Goal: Task Accomplishment & Management: Complete application form

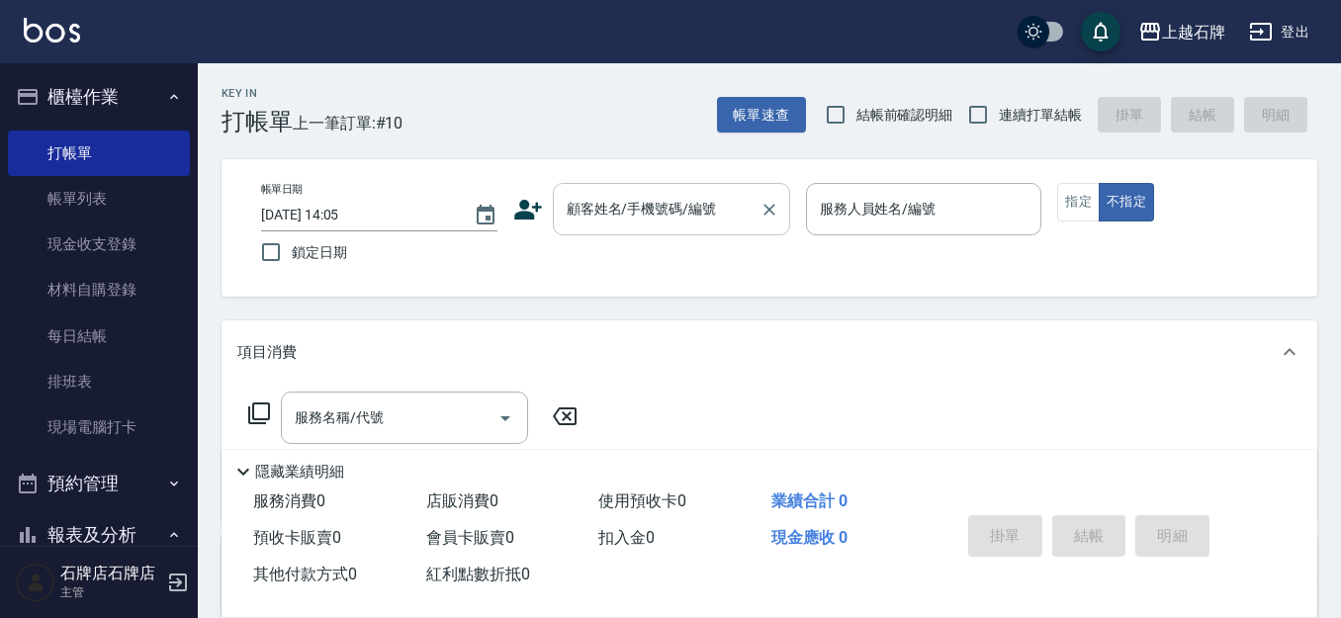
click at [640, 227] on div "顧客姓名/手機號碼/編號" at bounding box center [671, 209] width 237 height 52
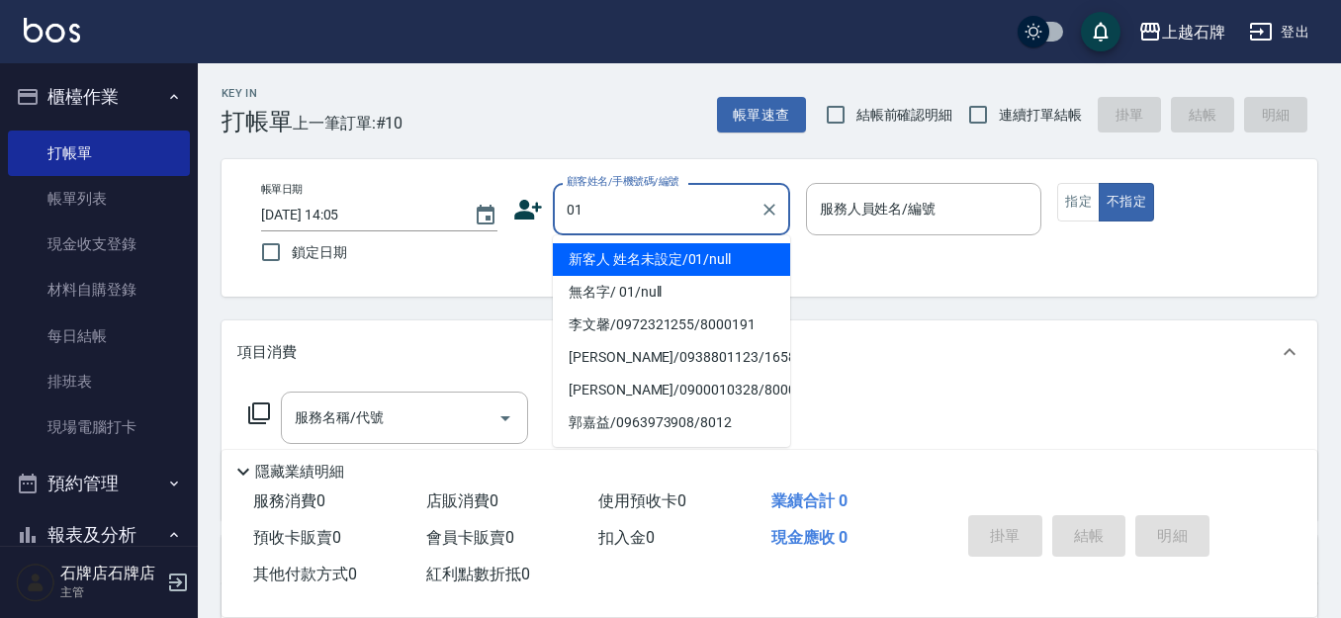
type input "新客人 姓名未設定/01/null"
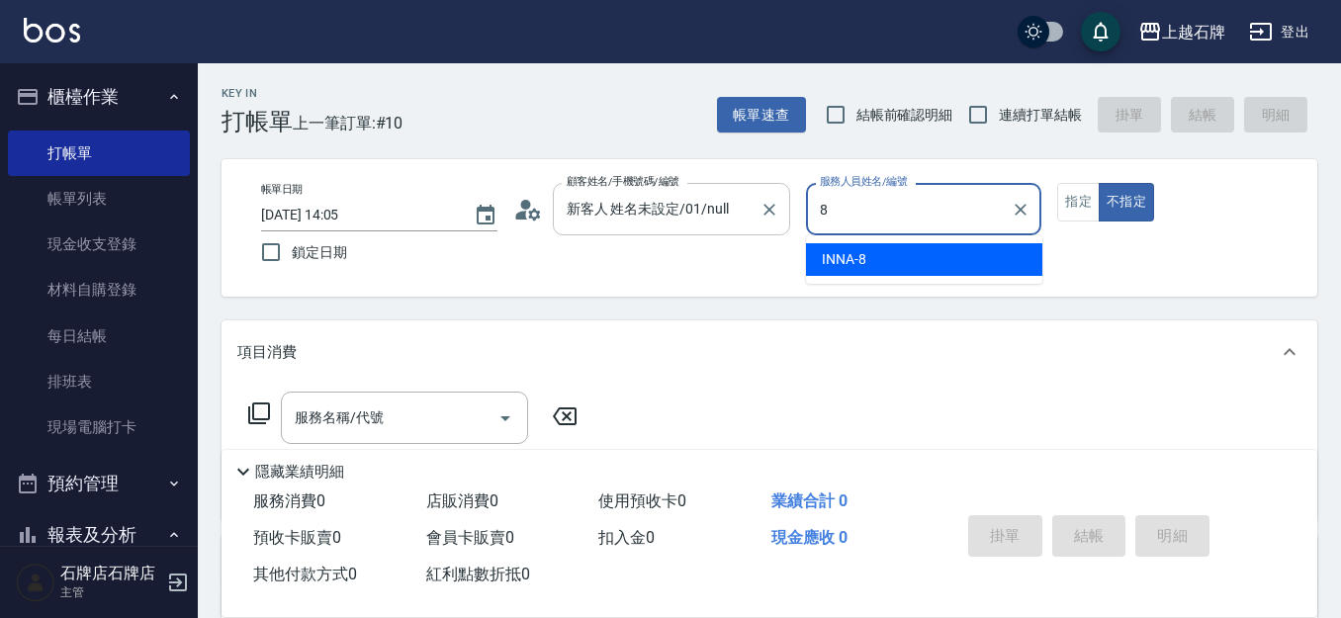
type input "INNA-8"
type button "false"
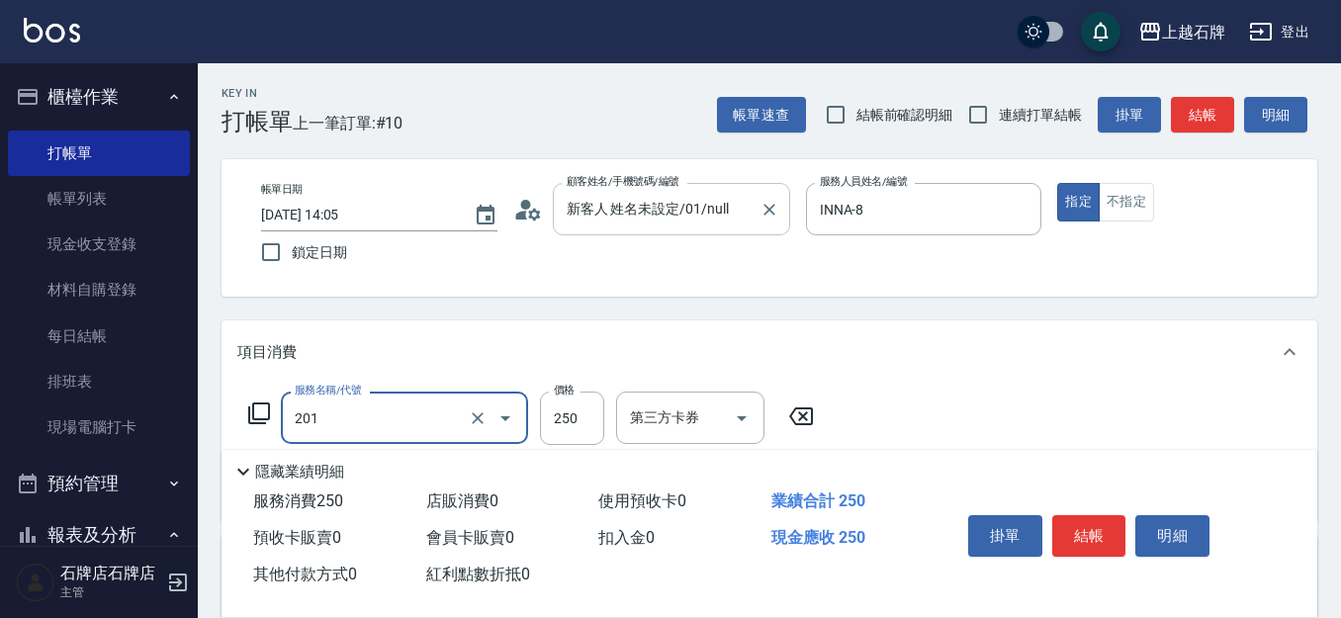
type input "B級單剪(201)"
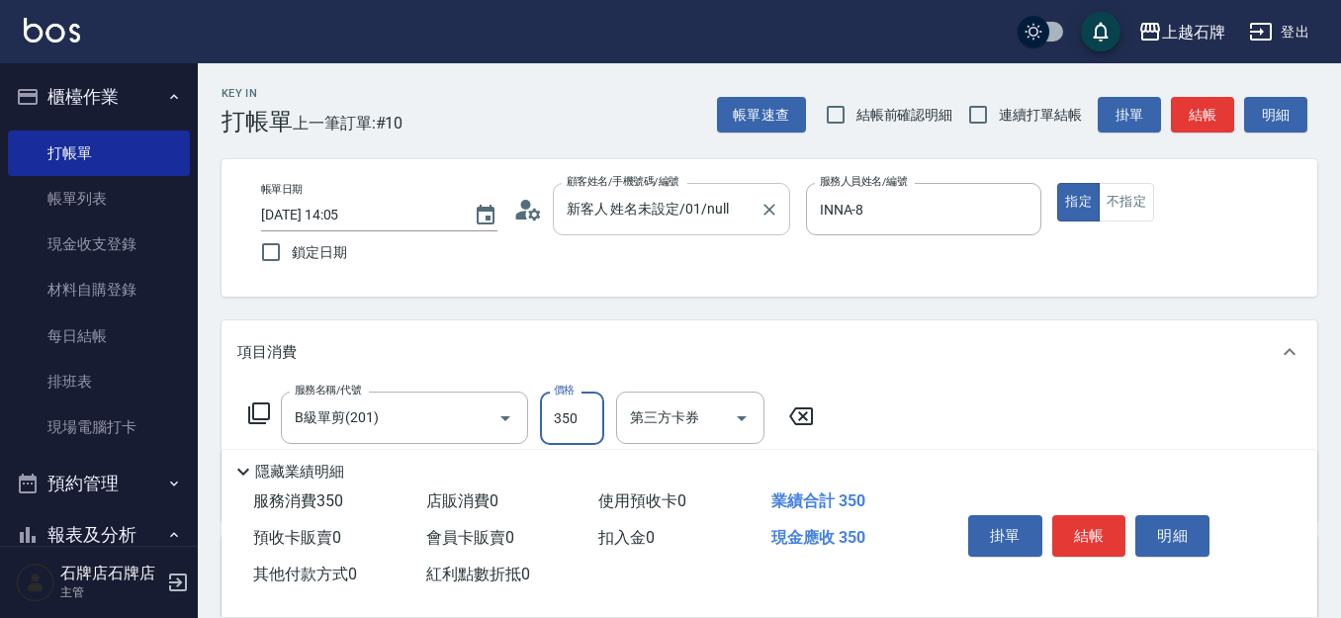
type input "350"
click at [1065, 525] on button "結帳" at bounding box center [1089, 536] width 74 height 42
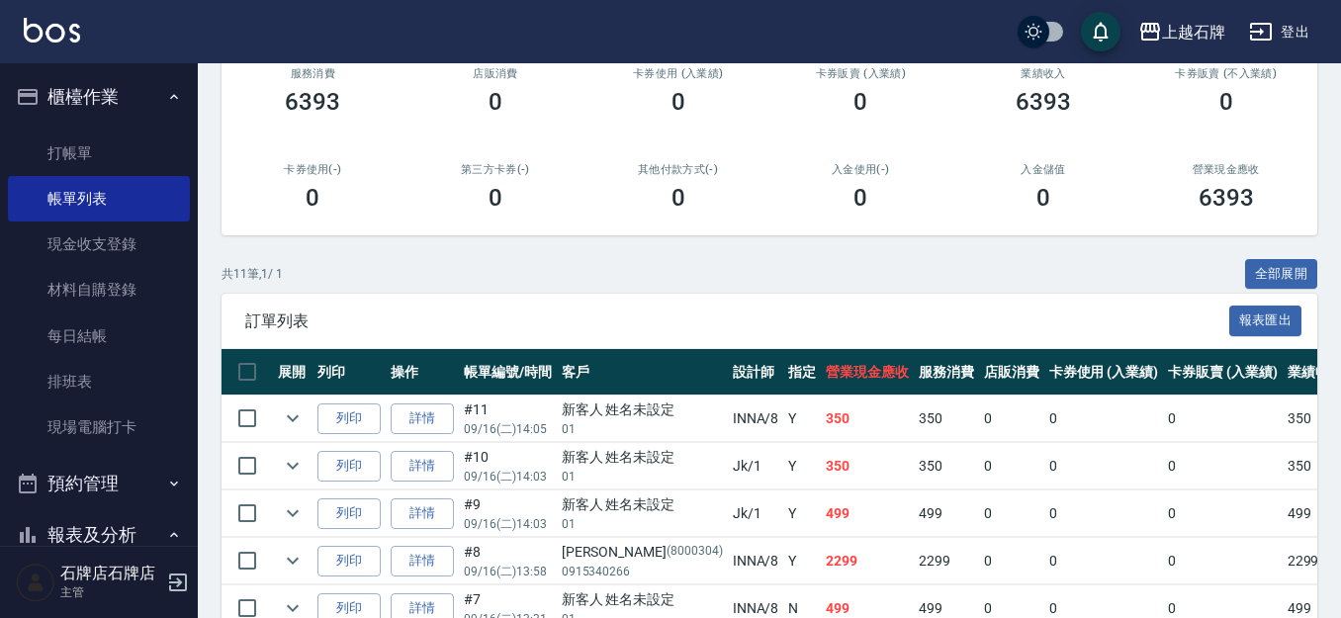
scroll to position [297, 0]
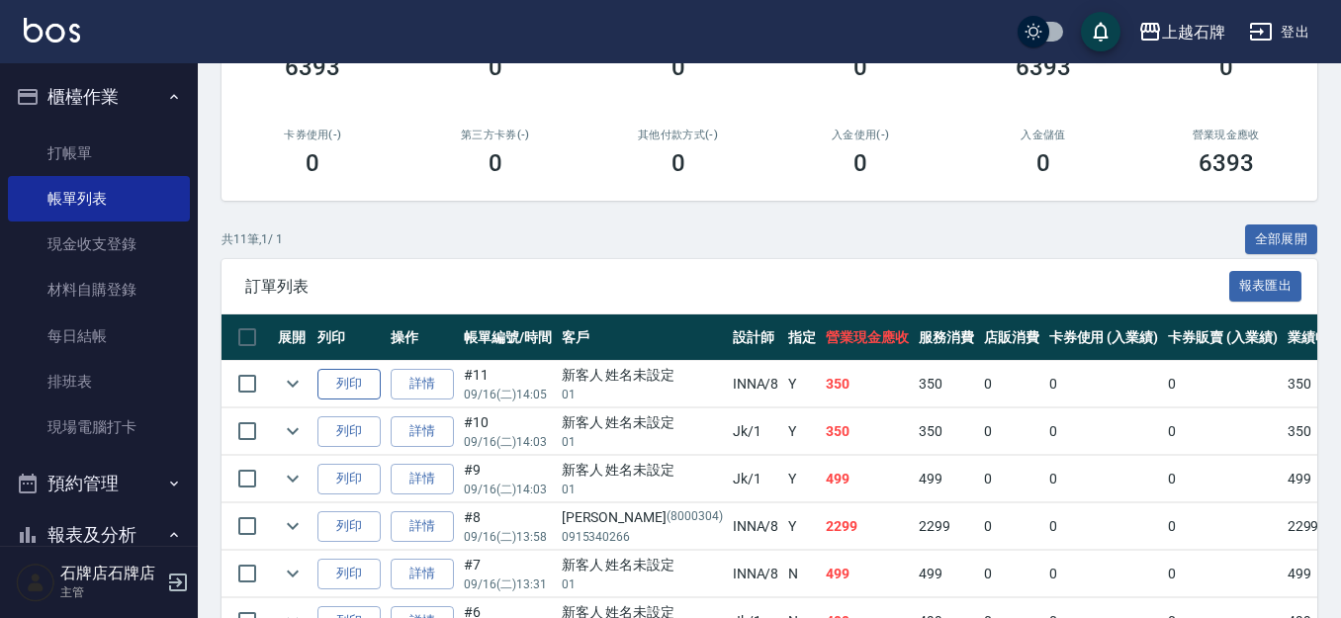
click at [361, 384] on button "列印" at bounding box center [348, 384] width 63 height 31
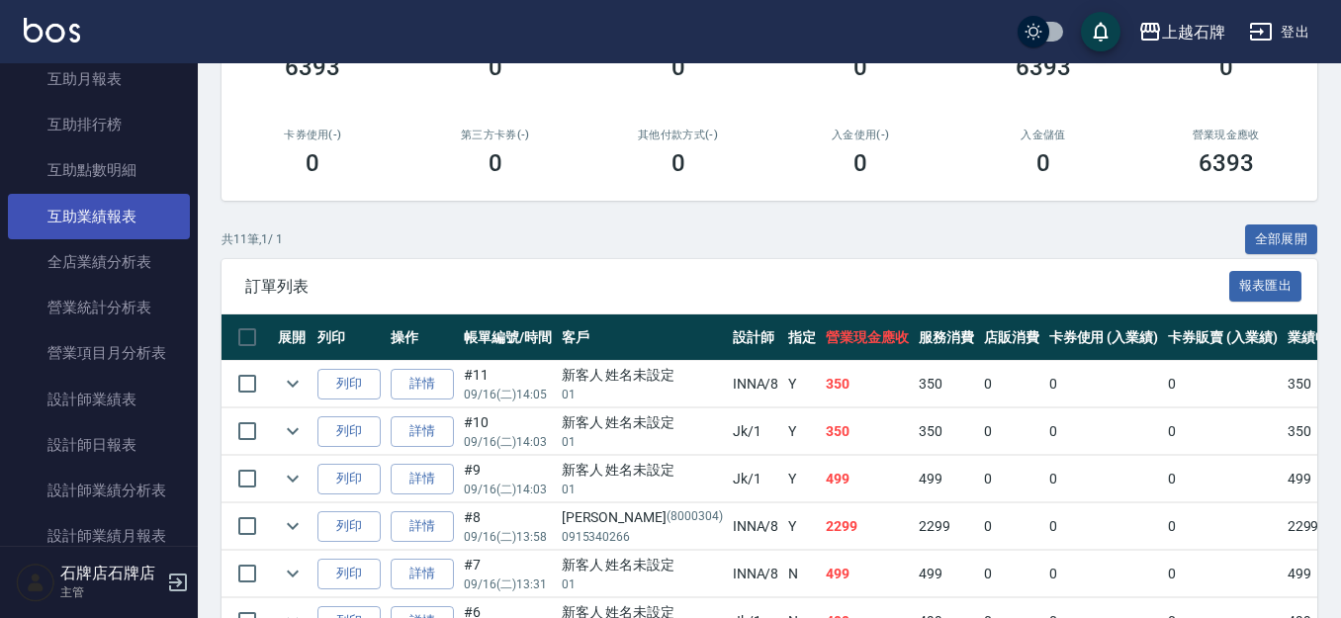
scroll to position [791, 0]
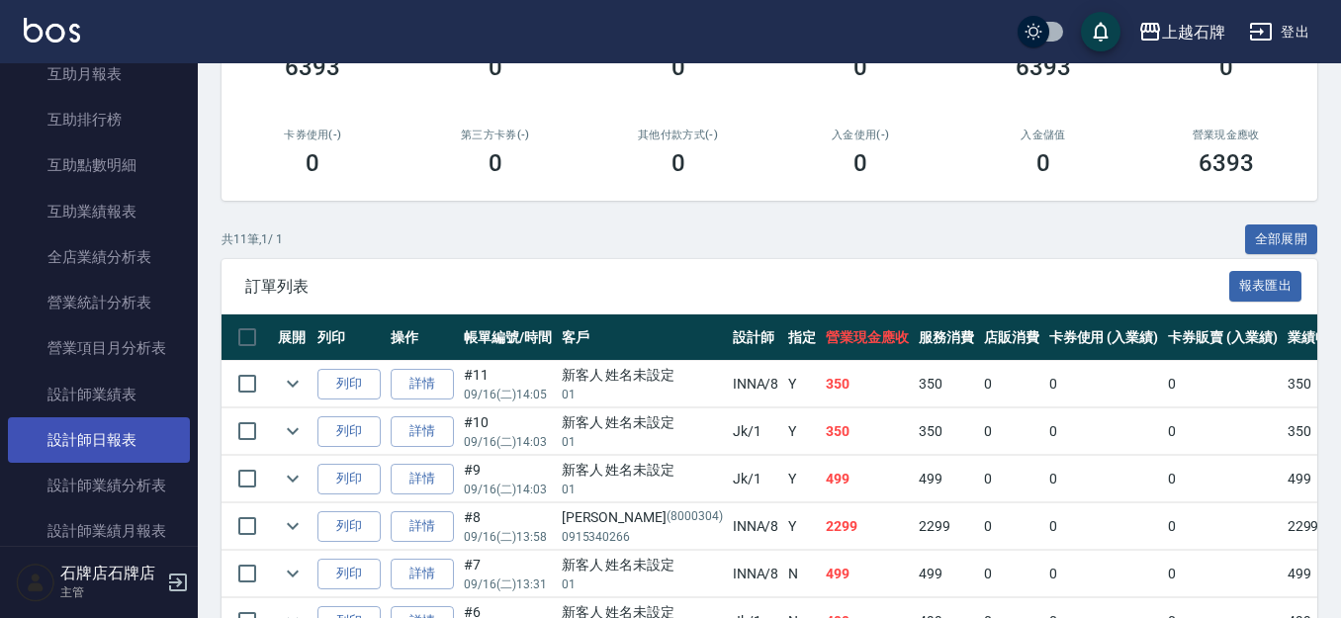
click at [128, 425] on link "設計師日報表" at bounding box center [99, 439] width 182 height 45
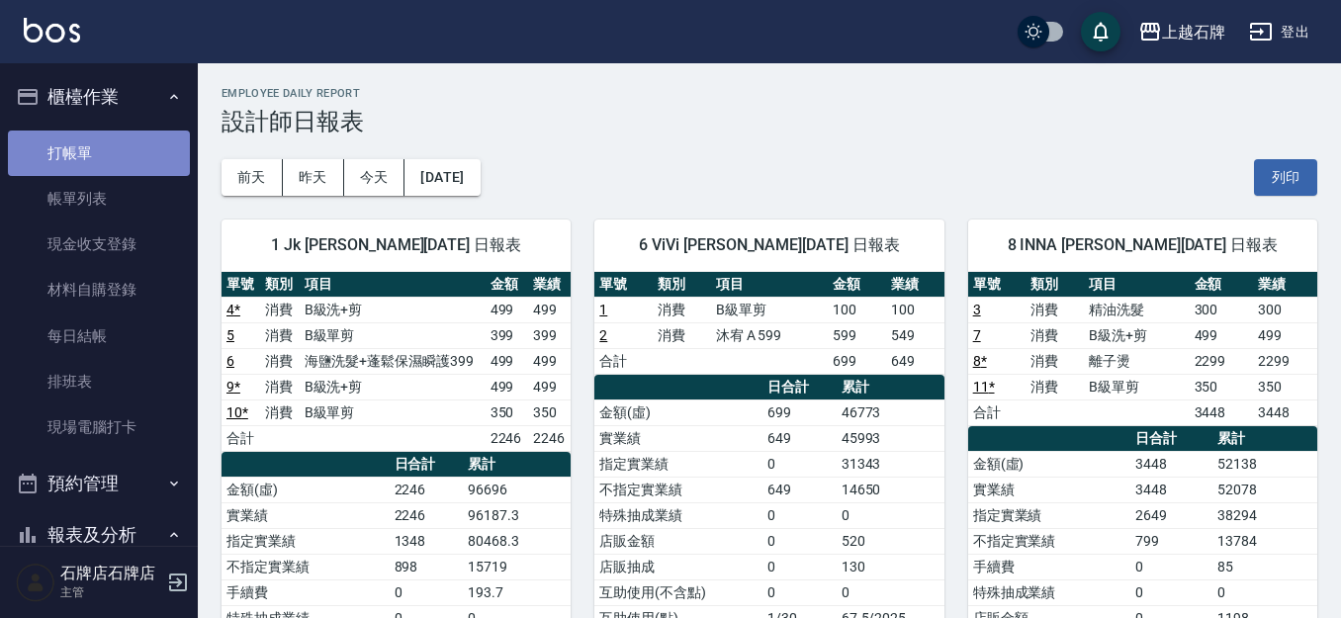
click at [150, 169] on link "打帳單" at bounding box center [99, 153] width 182 height 45
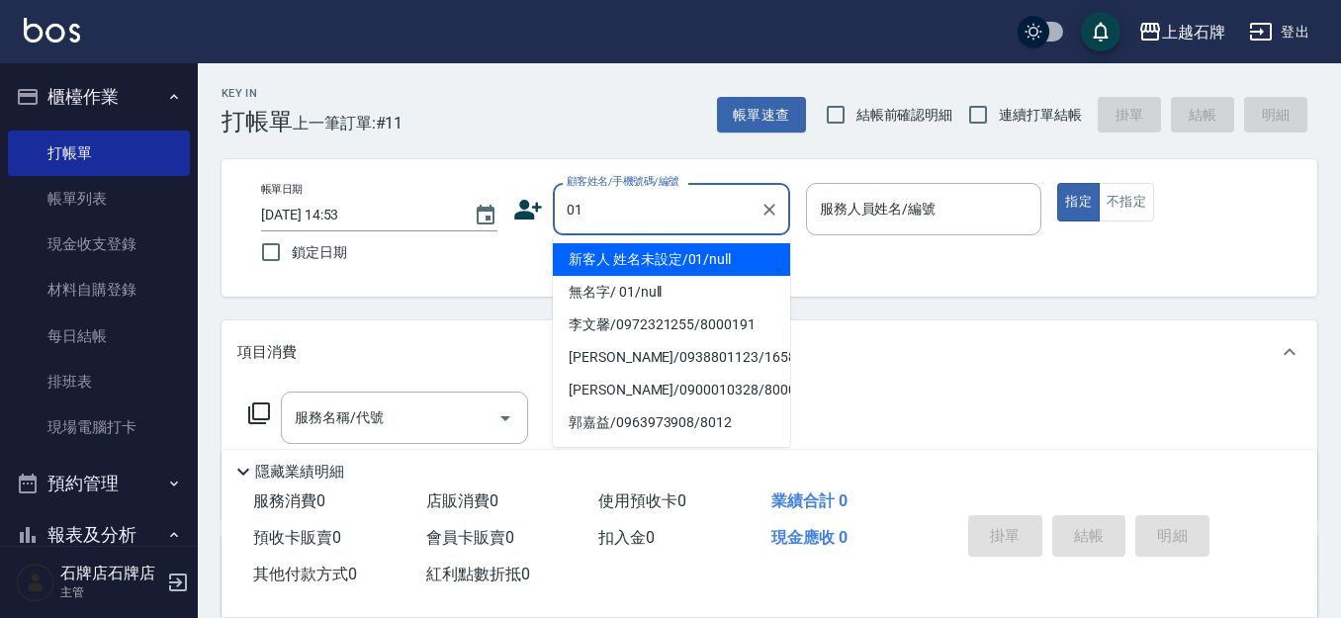
type input "新客人 姓名未設定/01/null"
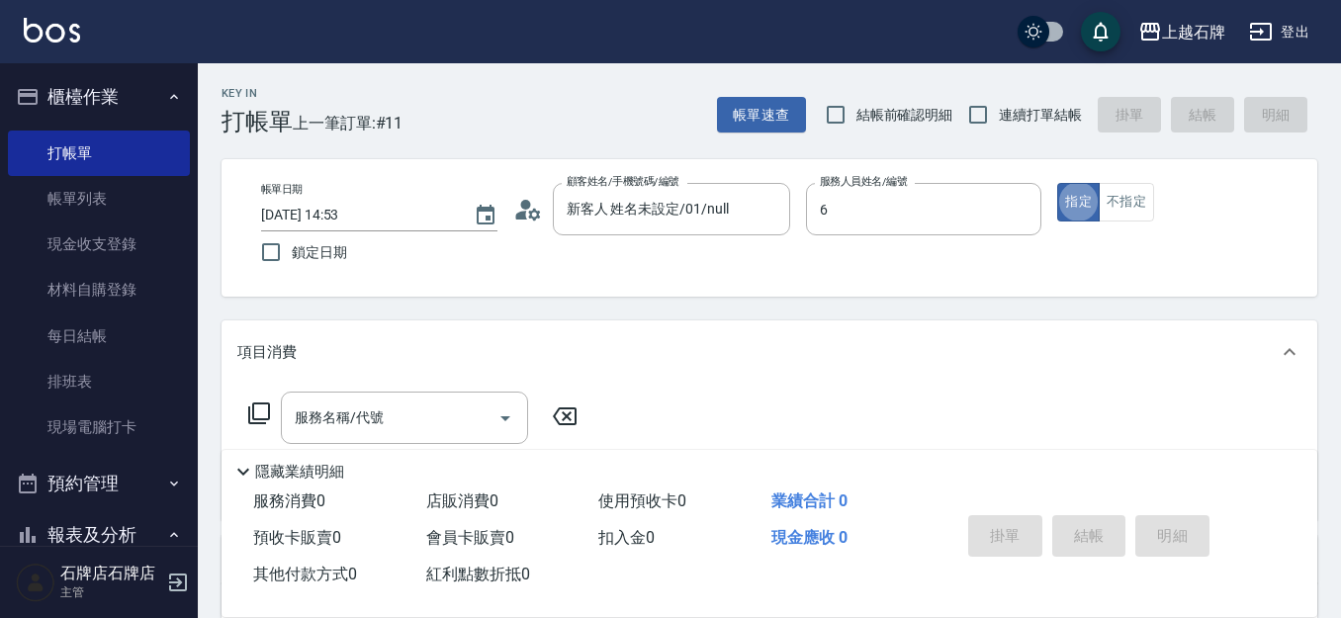
type input "ViVi-6"
type button "true"
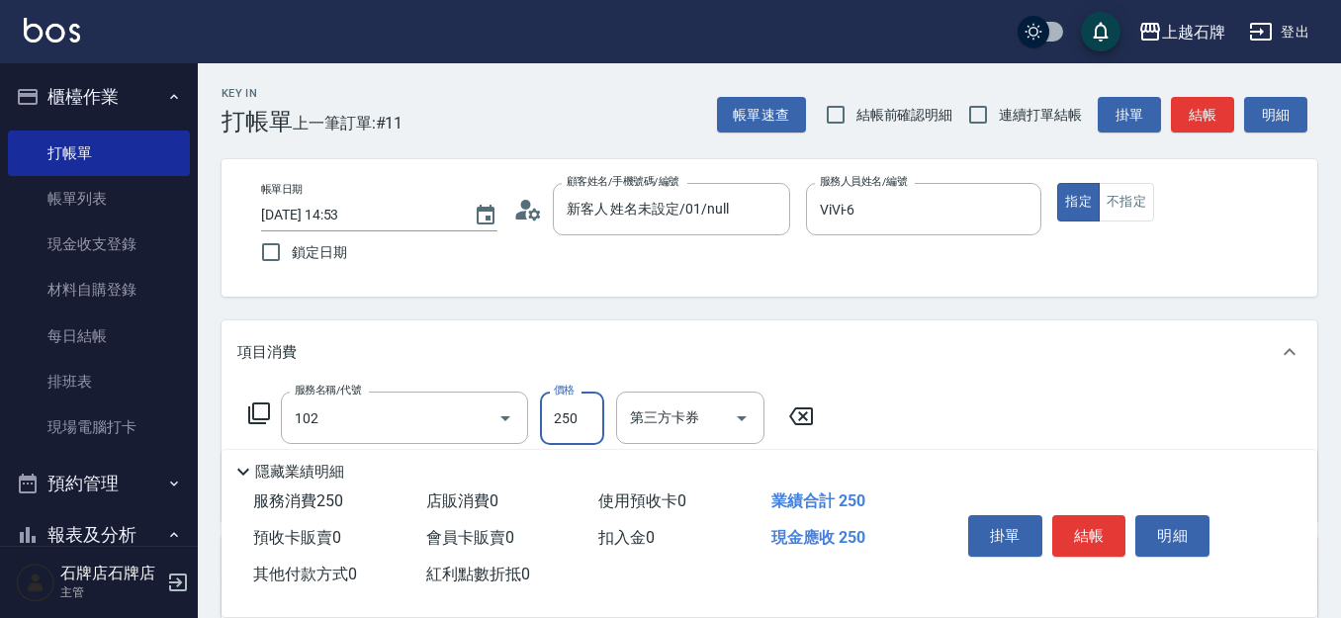
type input "精油洗髮(102)"
type input "300"
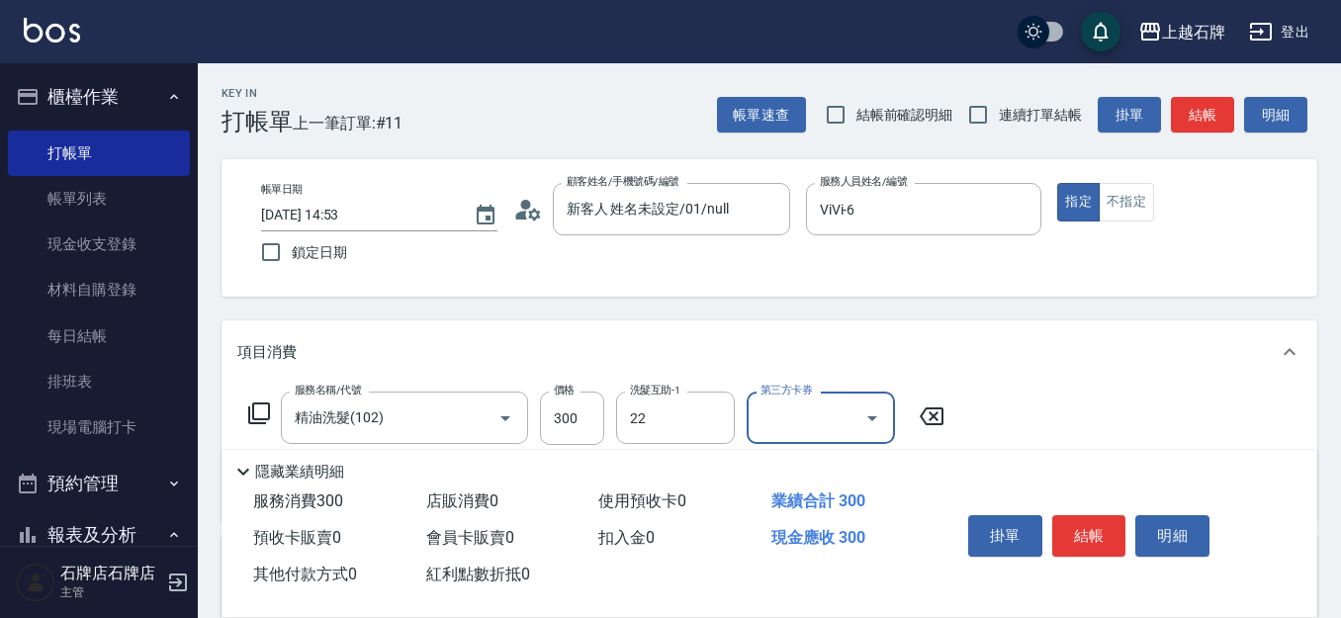
type input "嘉芸-22"
click at [1139, 207] on button "不指定" at bounding box center [1126, 202] width 55 height 39
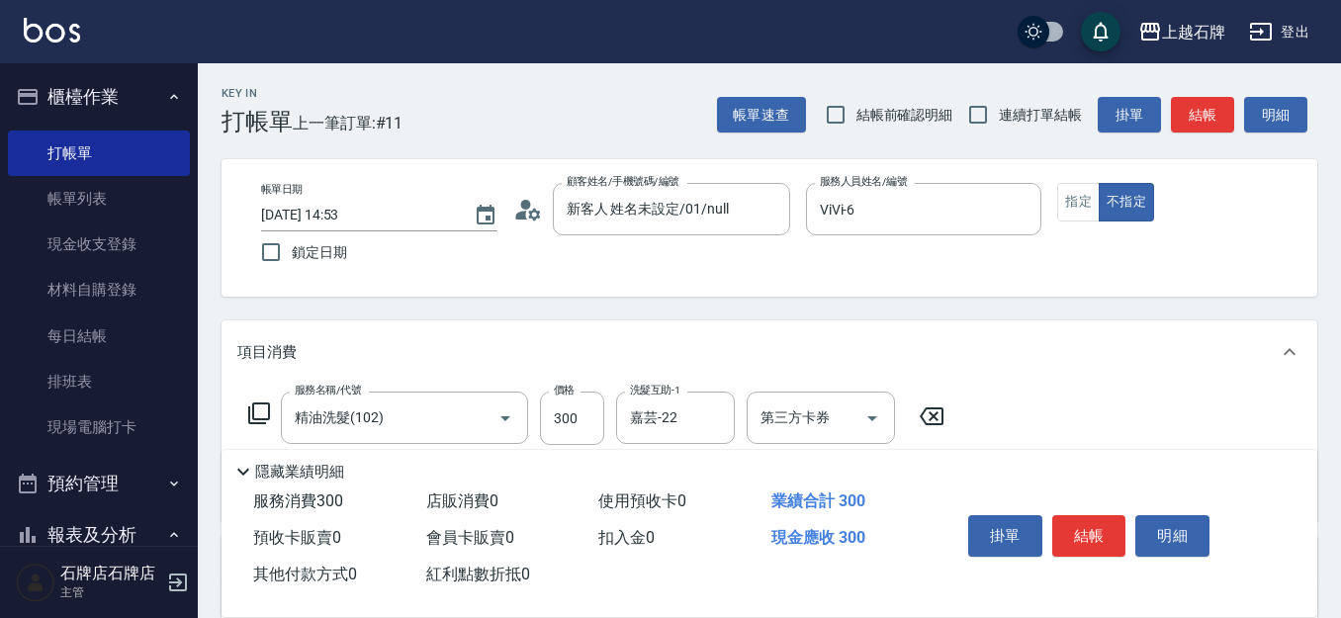
click at [1216, 95] on div "帳單速查 結帳前確認明細 連續打單結帳 掛單 結帳 明細" at bounding box center [1017, 115] width 600 height 42
click at [1186, 117] on button "結帳" at bounding box center [1202, 115] width 63 height 37
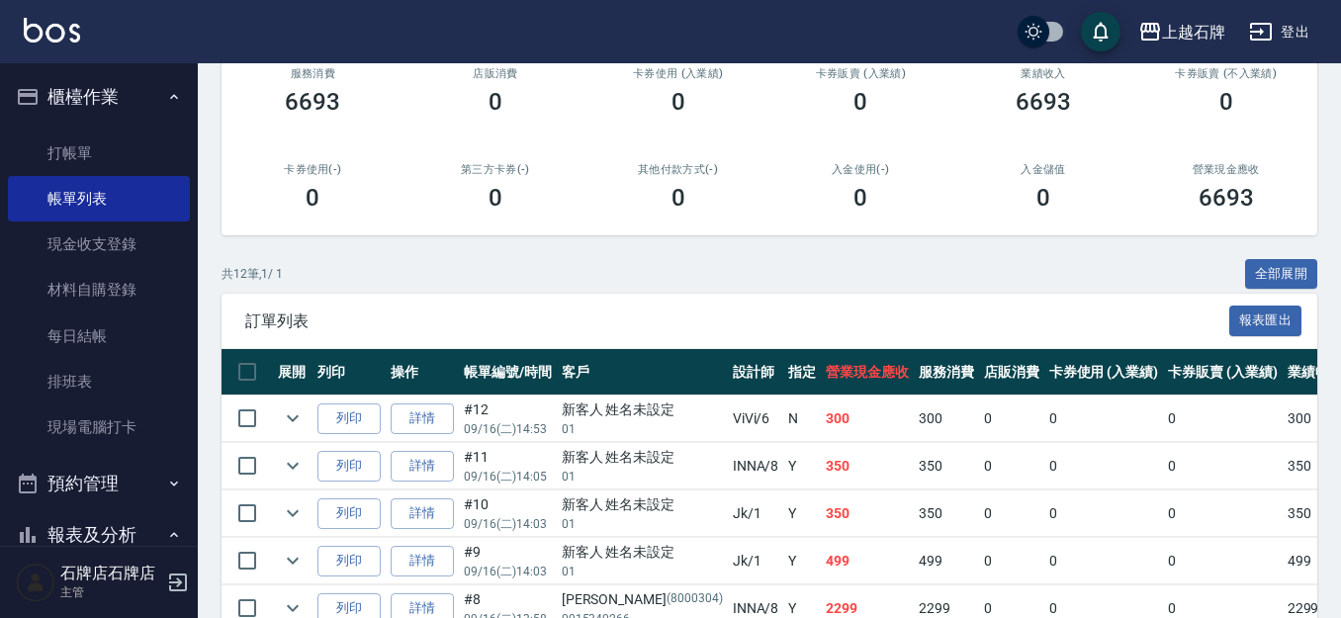
scroll to position [297, 0]
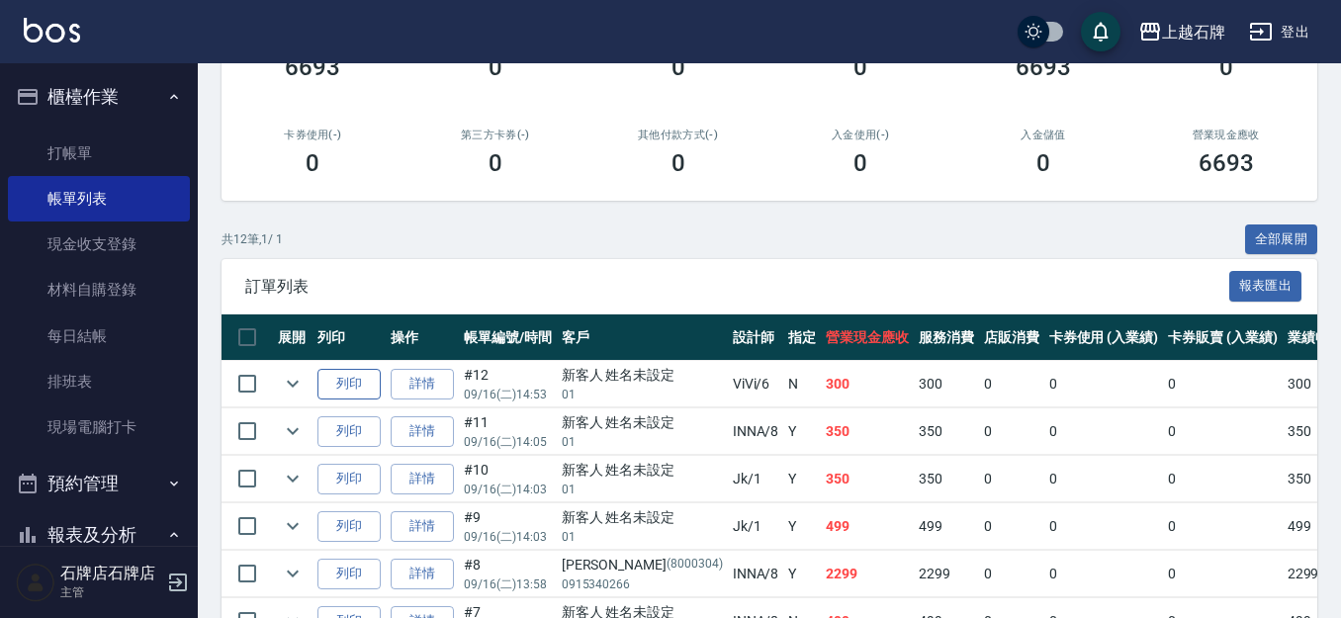
click at [332, 372] on button "列印" at bounding box center [348, 384] width 63 height 31
click at [133, 149] on link "打帳單" at bounding box center [99, 153] width 182 height 45
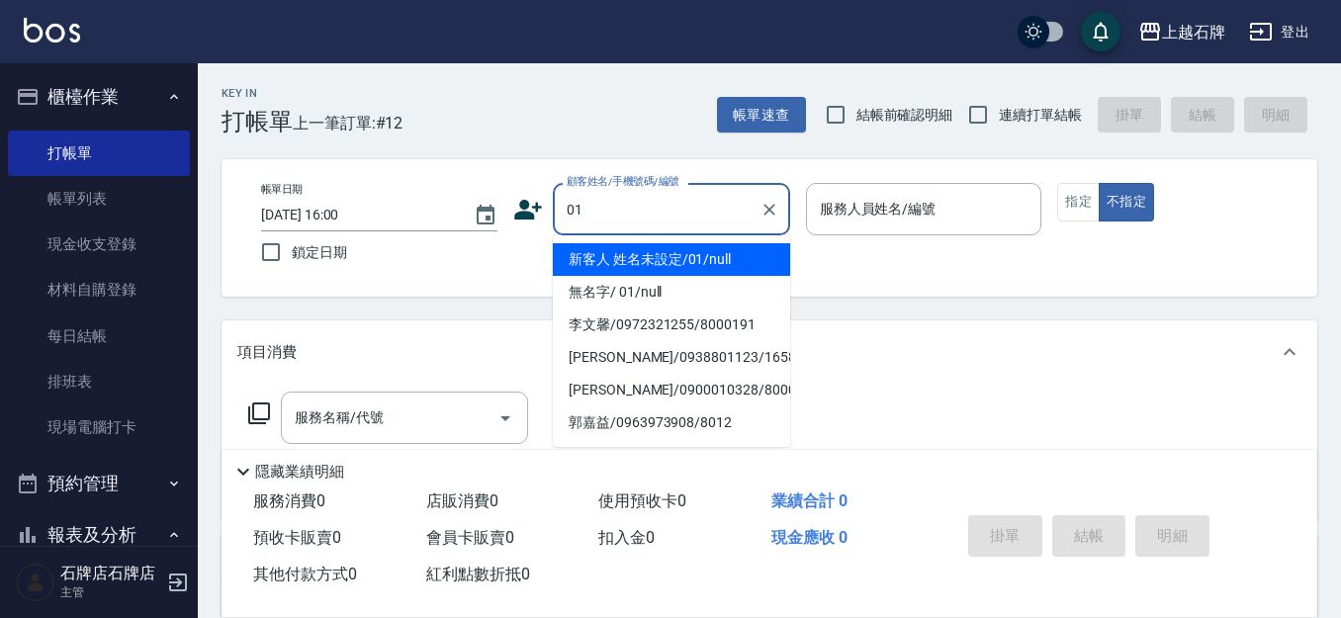
type input "01"
type input "6"
type input "新客人 姓名未設定/01/null"
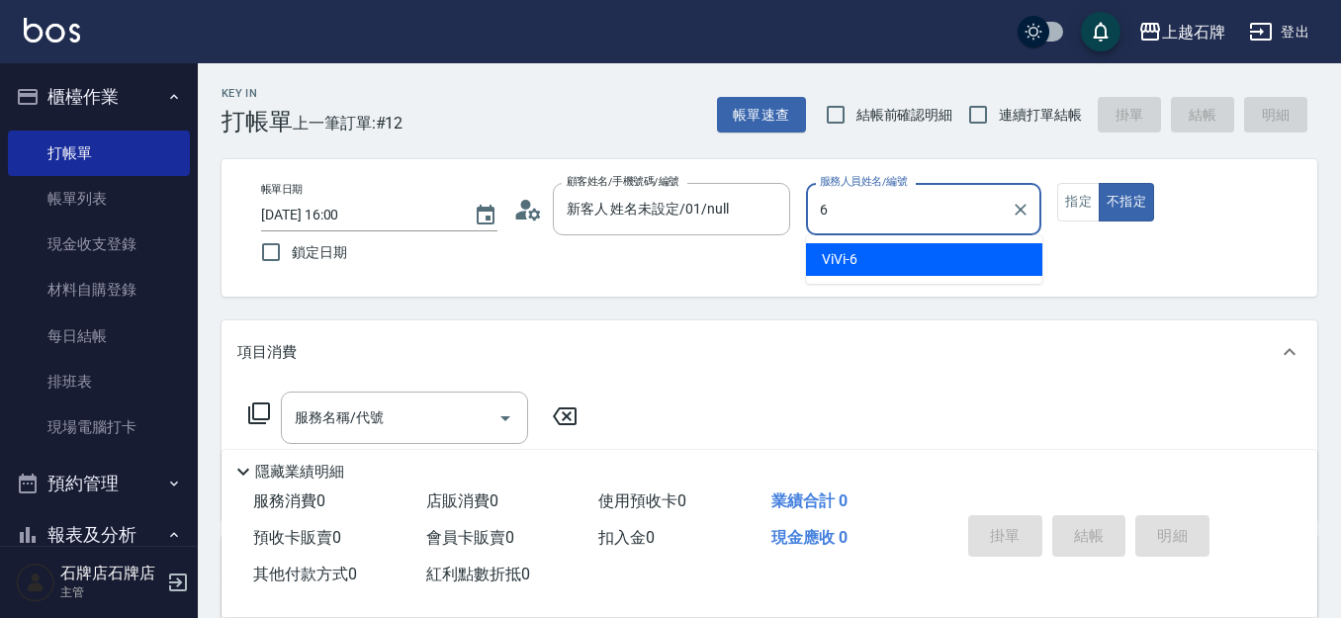
type input "6"
type button "false"
type input "ViVi-6"
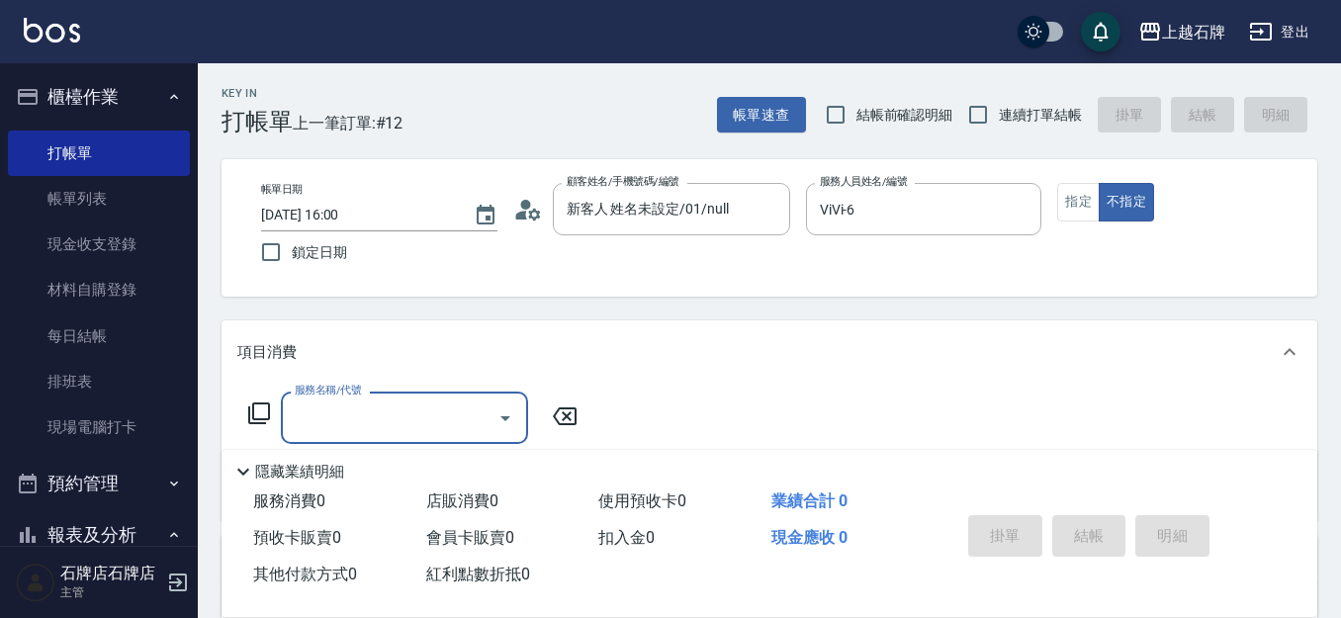
click at [310, 426] on input "服務名稱/代號" at bounding box center [390, 418] width 200 height 35
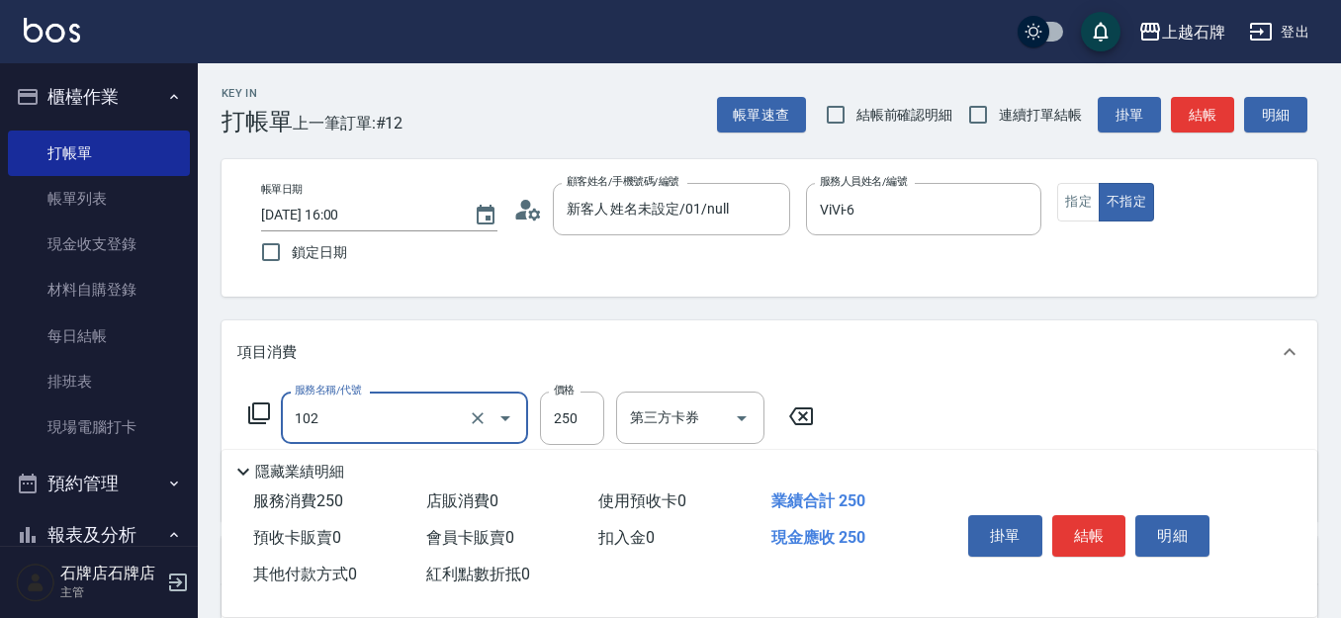
type input "精油洗髮(102)"
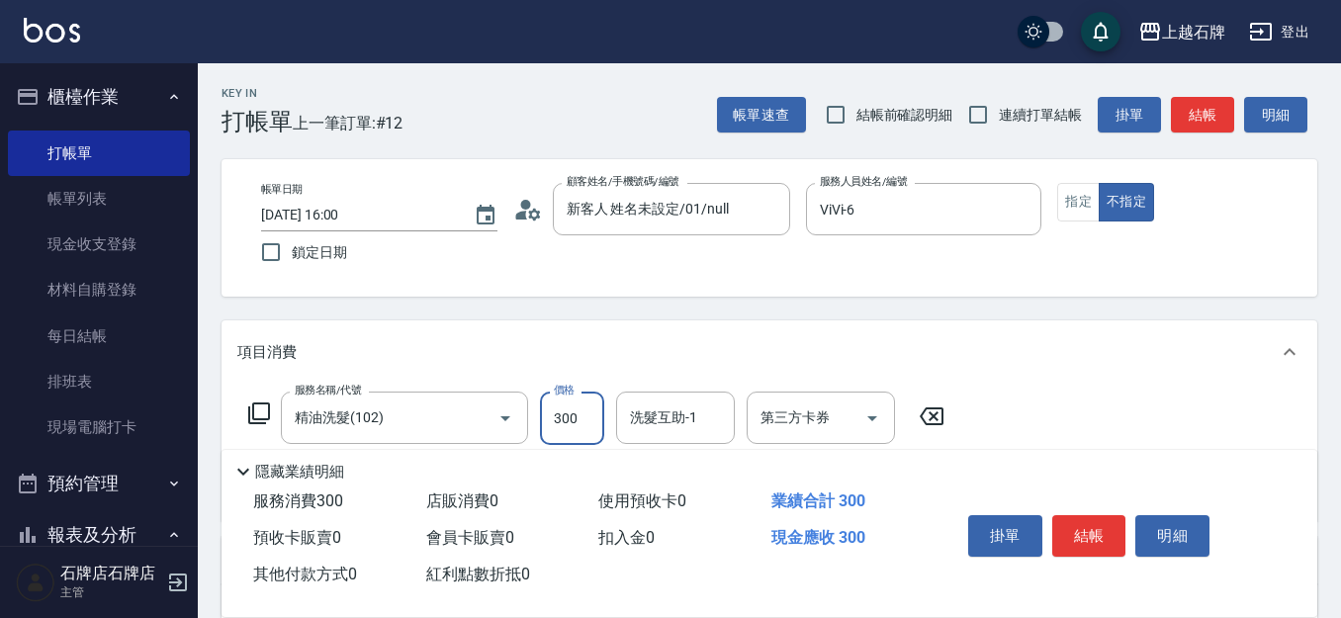
type input "300"
click at [1217, 132] on button "結帳" at bounding box center [1202, 115] width 63 height 37
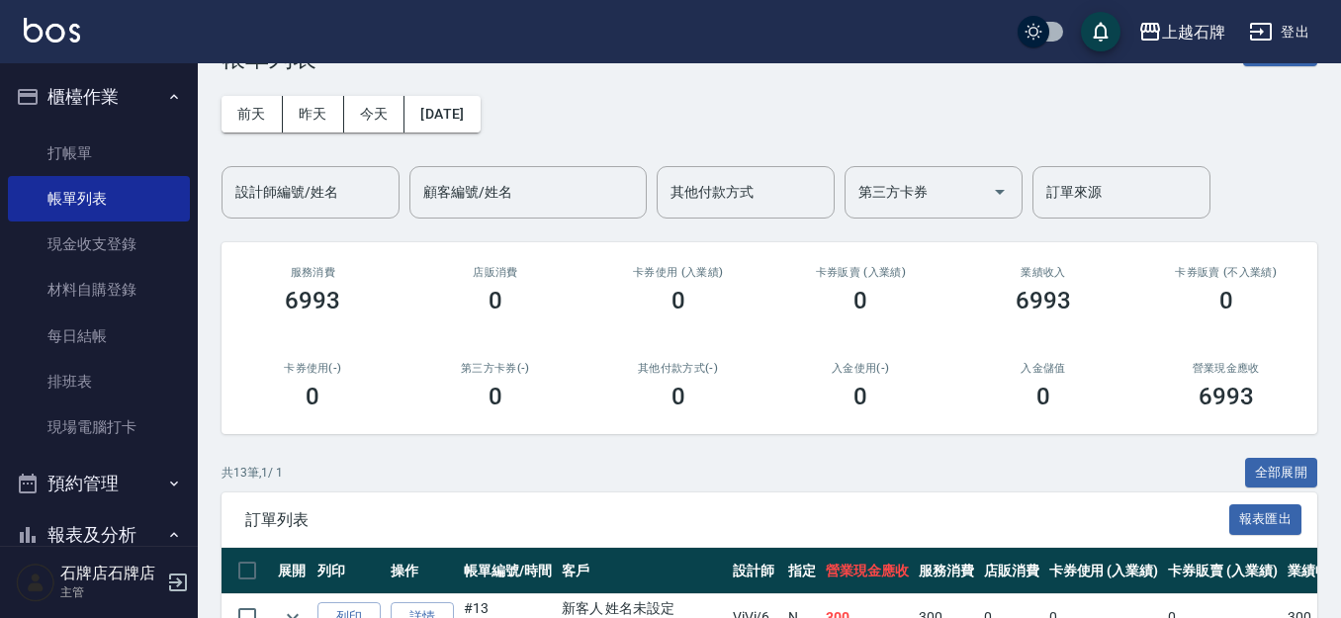
scroll to position [99, 0]
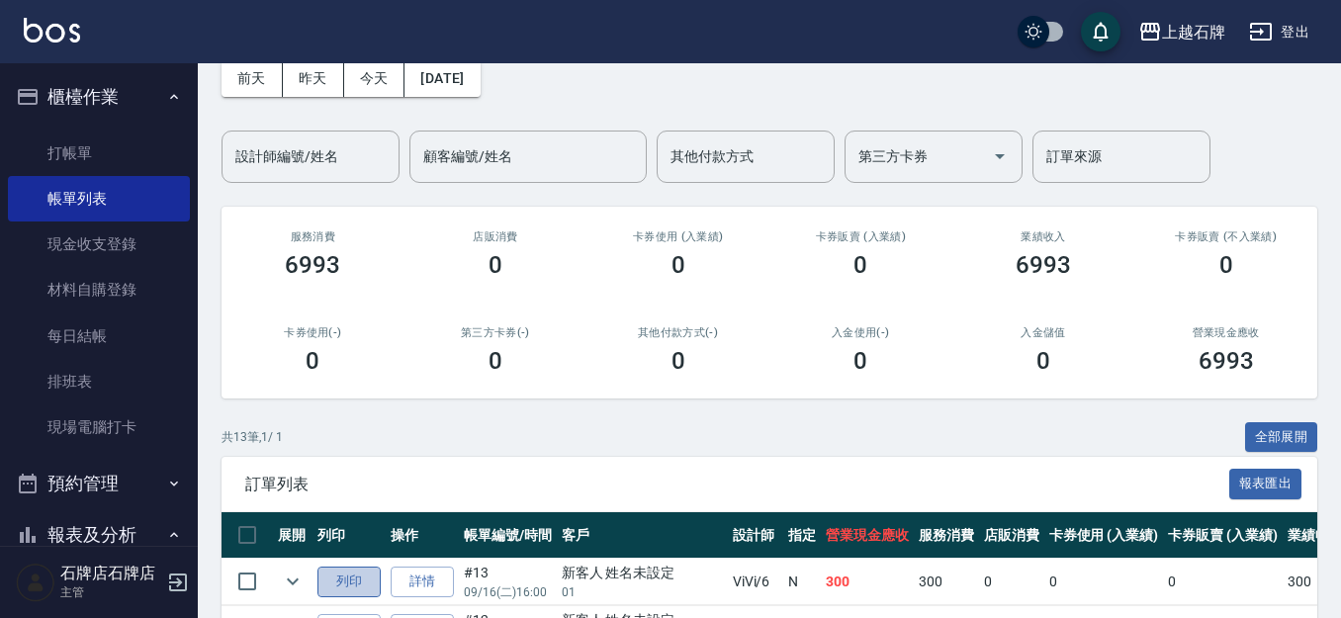
click at [326, 573] on button "列印" at bounding box center [348, 582] width 63 height 31
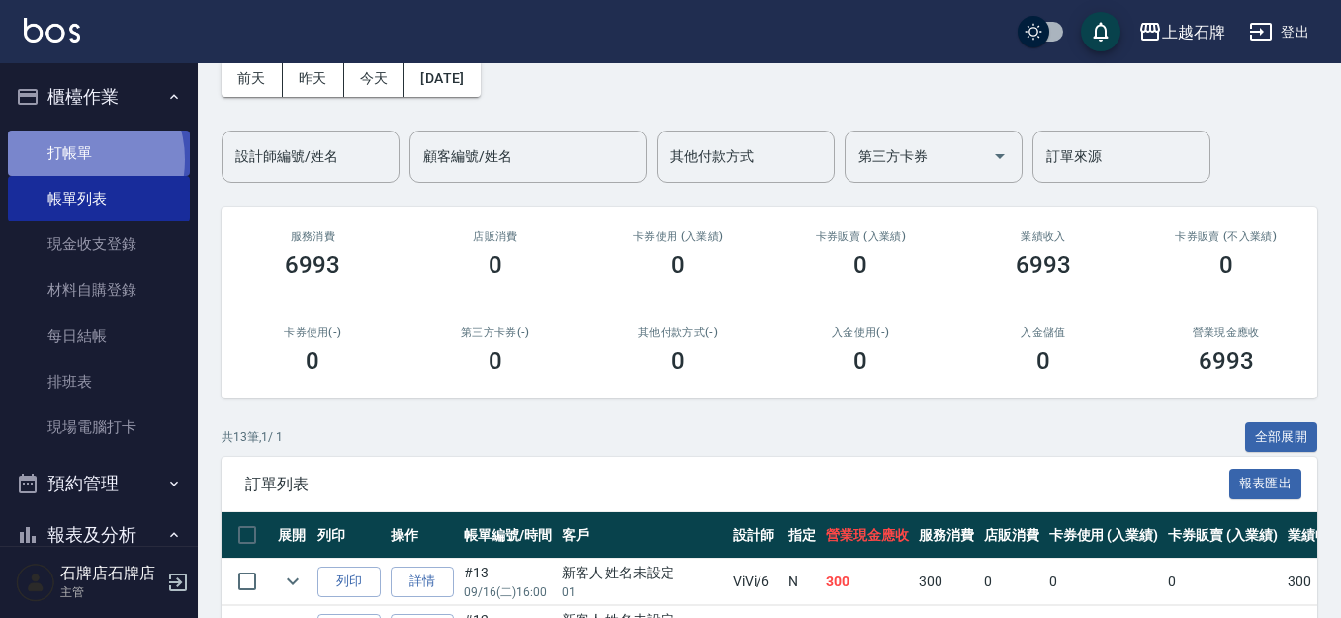
click at [72, 159] on link "打帳單" at bounding box center [99, 153] width 182 height 45
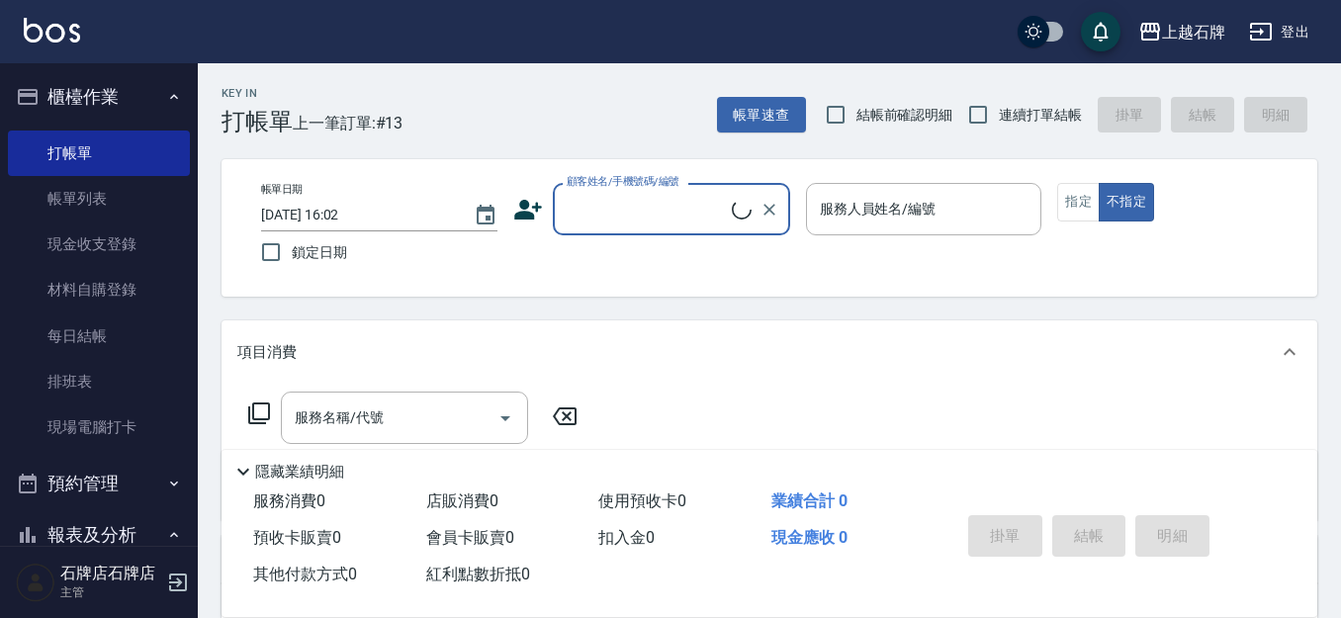
click at [627, 217] on input "顧客姓名/手機號碼/編號" at bounding box center [647, 209] width 170 height 35
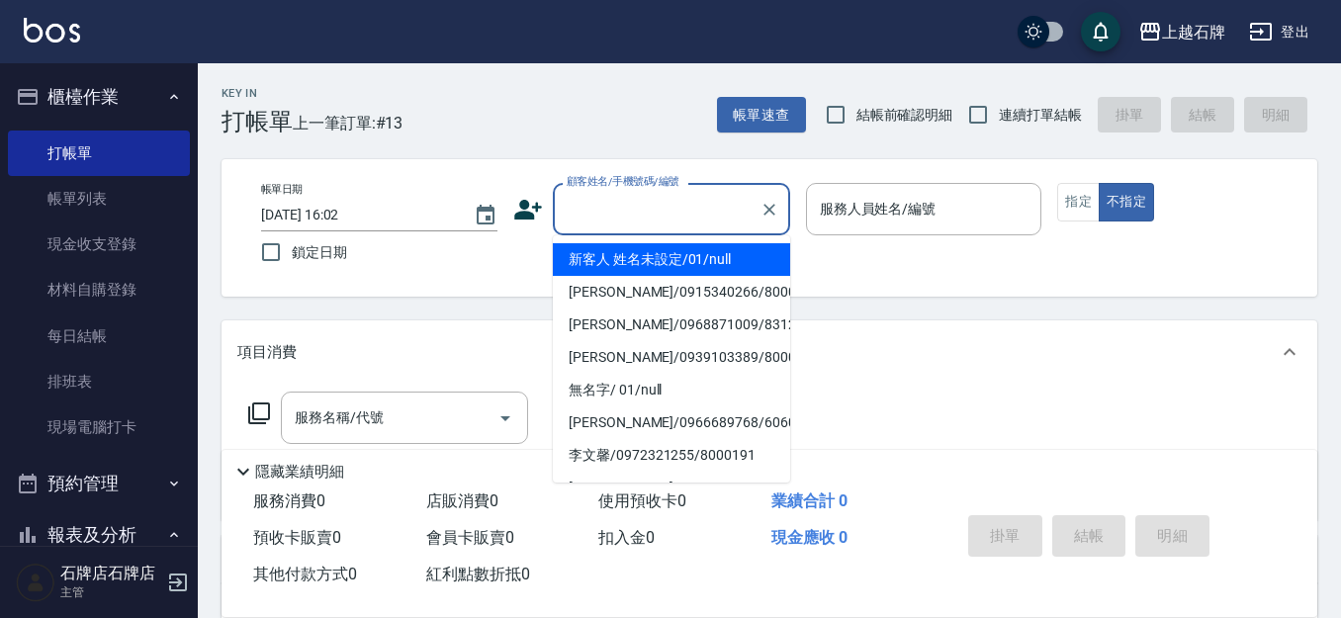
drag, startPoint x: 711, startPoint y: 266, endPoint x: 847, endPoint y: 255, distance: 135.9
click at [712, 265] on li "新客人 姓名未設定/01/null" at bounding box center [671, 259] width 237 height 33
type input "1"
type input "新客人 姓名未設定/01/null"
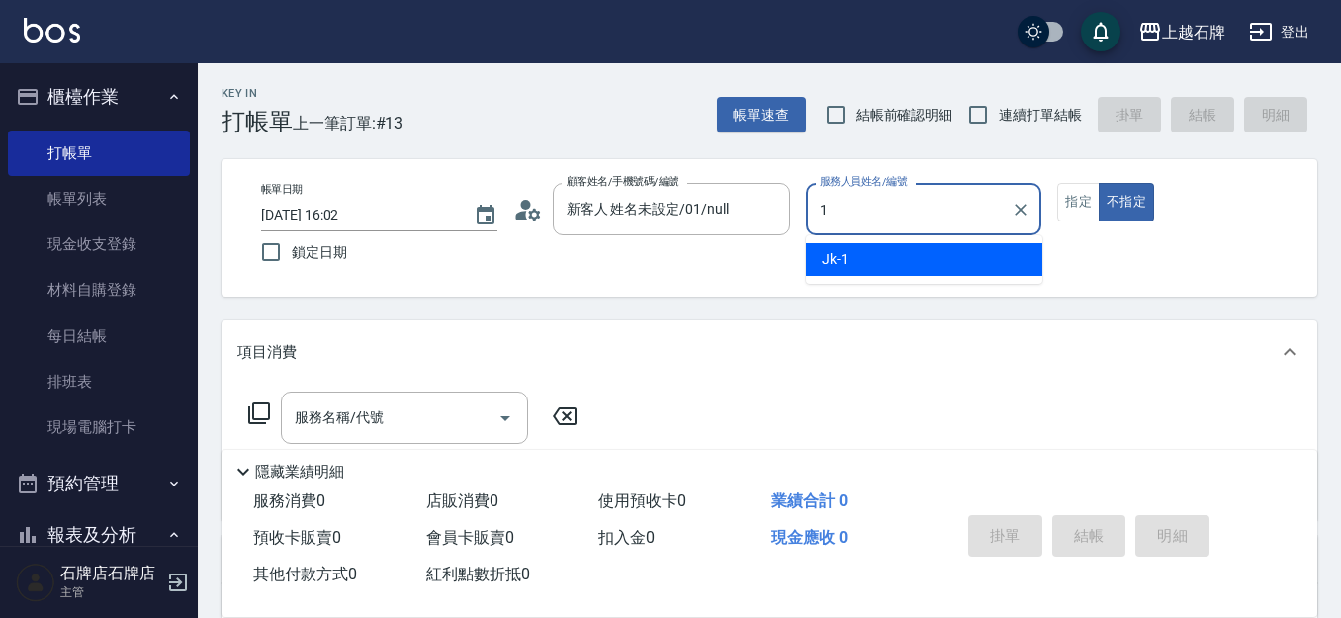
drag, startPoint x: 850, startPoint y: 257, endPoint x: 861, endPoint y: 251, distance: 13.3
click at [855, 254] on div "Jk -1" at bounding box center [924, 259] width 236 height 33
type input "Jk-1"
click at [375, 427] on div "服務名稱/代號 服務名稱/代號" at bounding box center [404, 418] width 247 height 52
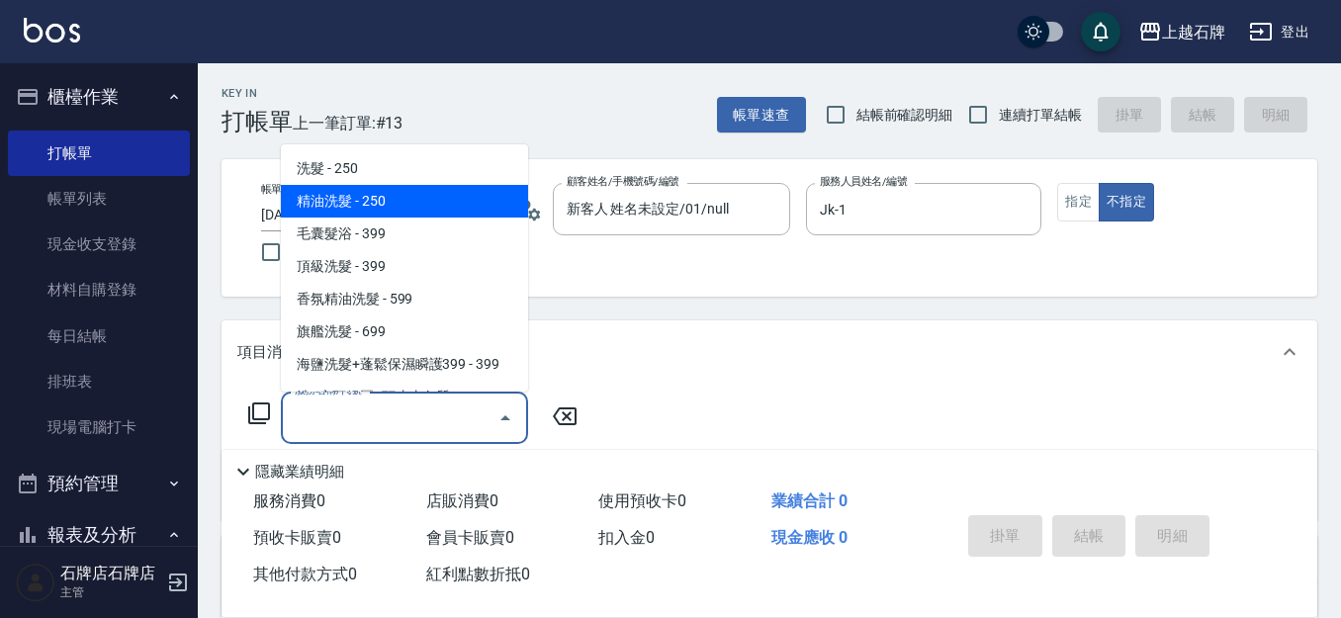
drag, startPoint x: 438, startPoint y: 201, endPoint x: 595, endPoint y: 383, distance: 240.5
click at [439, 201] on span "精油洗髮 - 250" at bounding box center [404, 201] width 247 height 33
type input "精油洗髮(102)"
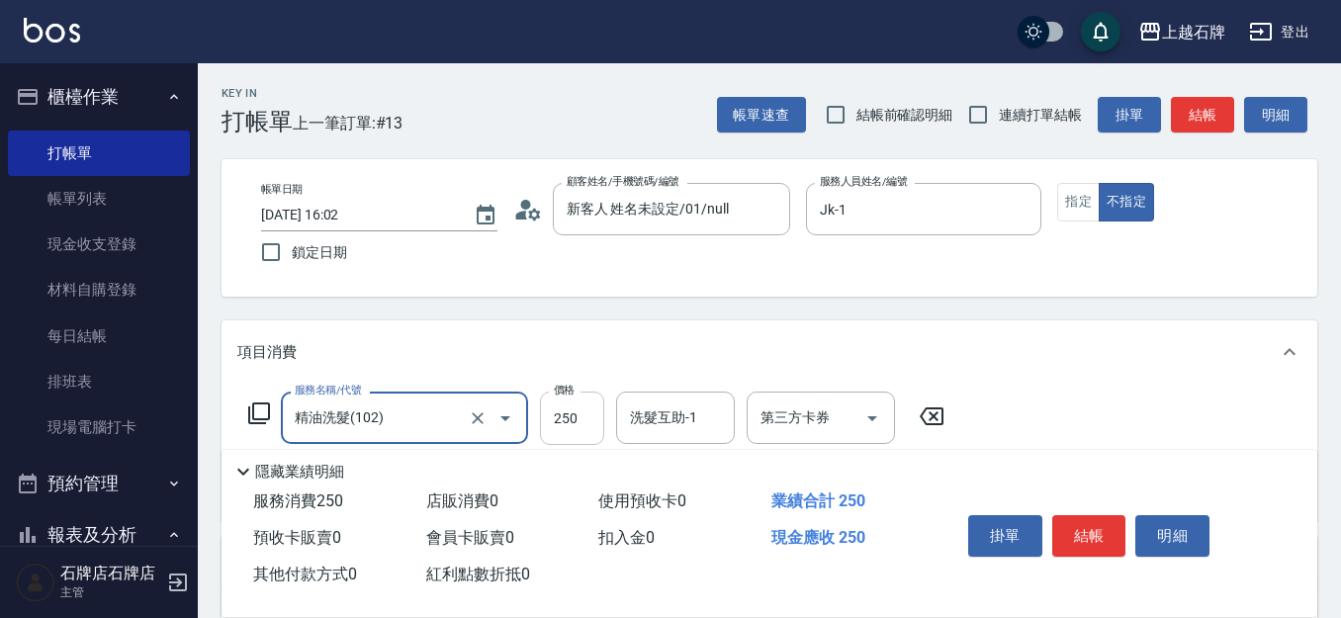
click at [581, 414] on input "250" at bounding box center [572, 418] width 64 height 53
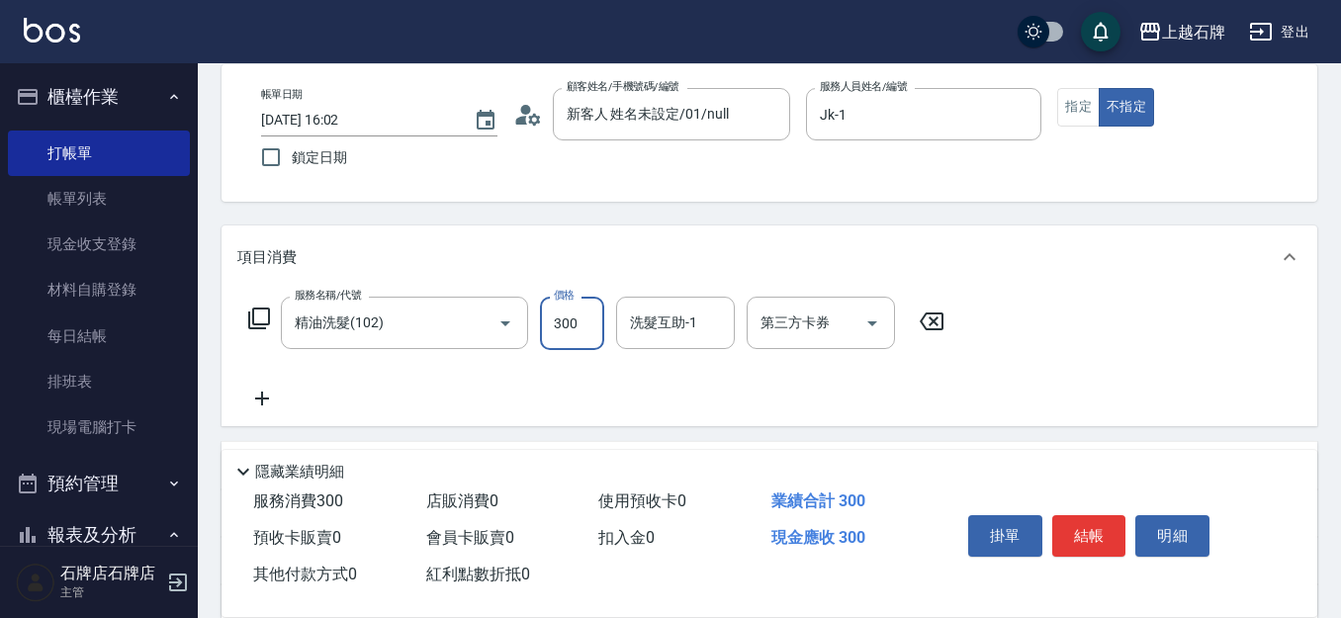
scroll to position [198, 0]
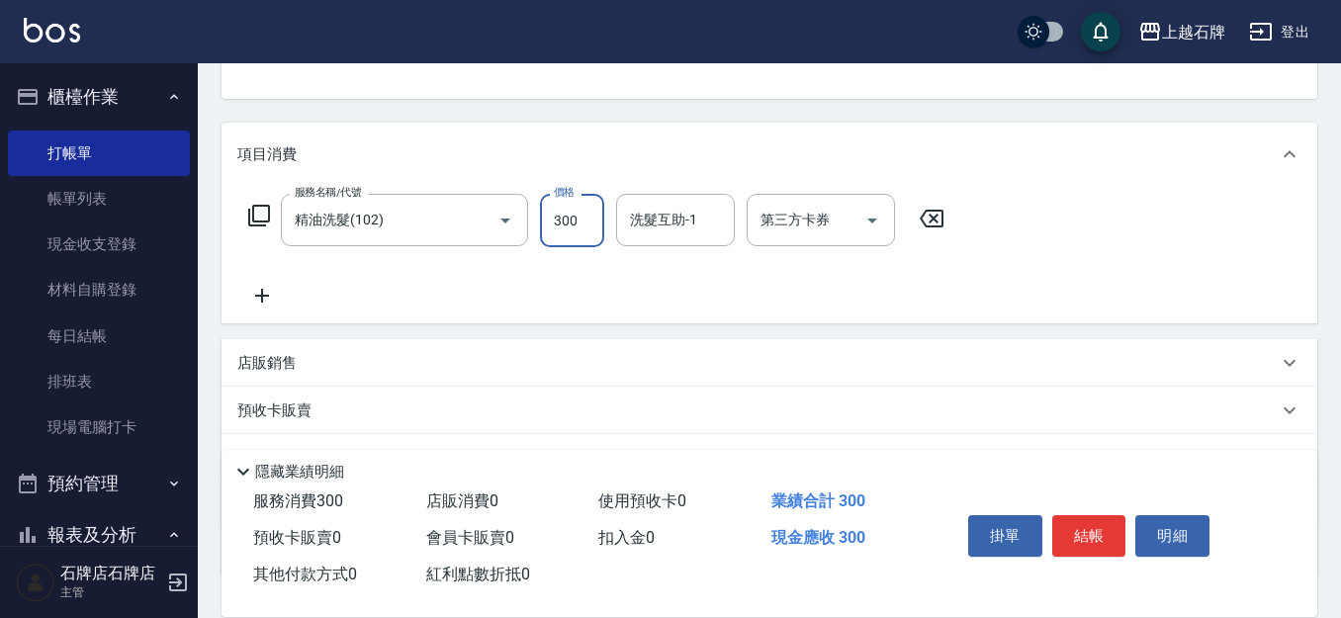
type input "300"
drag, startPoint x: 274, startPoint y: 362, endPoint x: 342, endPoint y: 370, distance: 68.7
click at [281, 360] on p "店販銷售" at bounding box center [266, 363] width 59 height 21
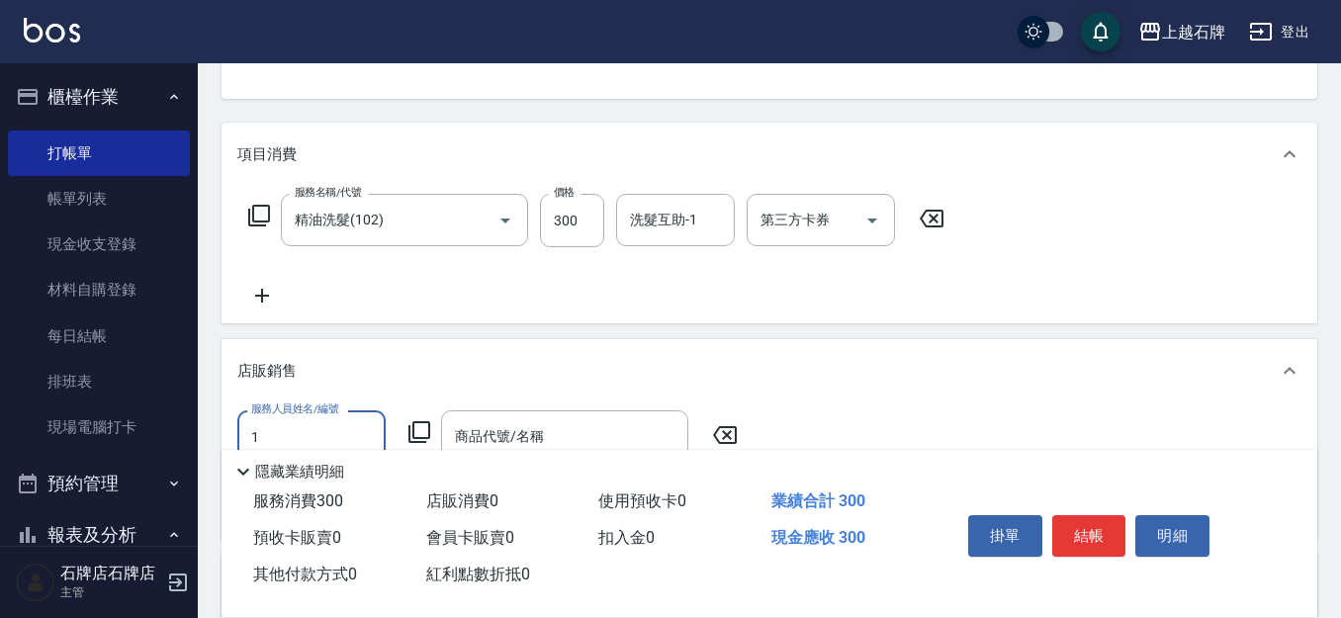
scroll to position [0, 0]
drag, startPoint x: 349, startPoint y: 492, endPoint x: 444, endPoint y: 440, distance: 108.0
click at [351, 488] on div "Jk -1" at bounding box center [311, 487] width 148 height 33
type input "Jk-1"
click at [489, 422] on input "商品代號/名稱" at bounding box center [564, 436] width 229 height 35
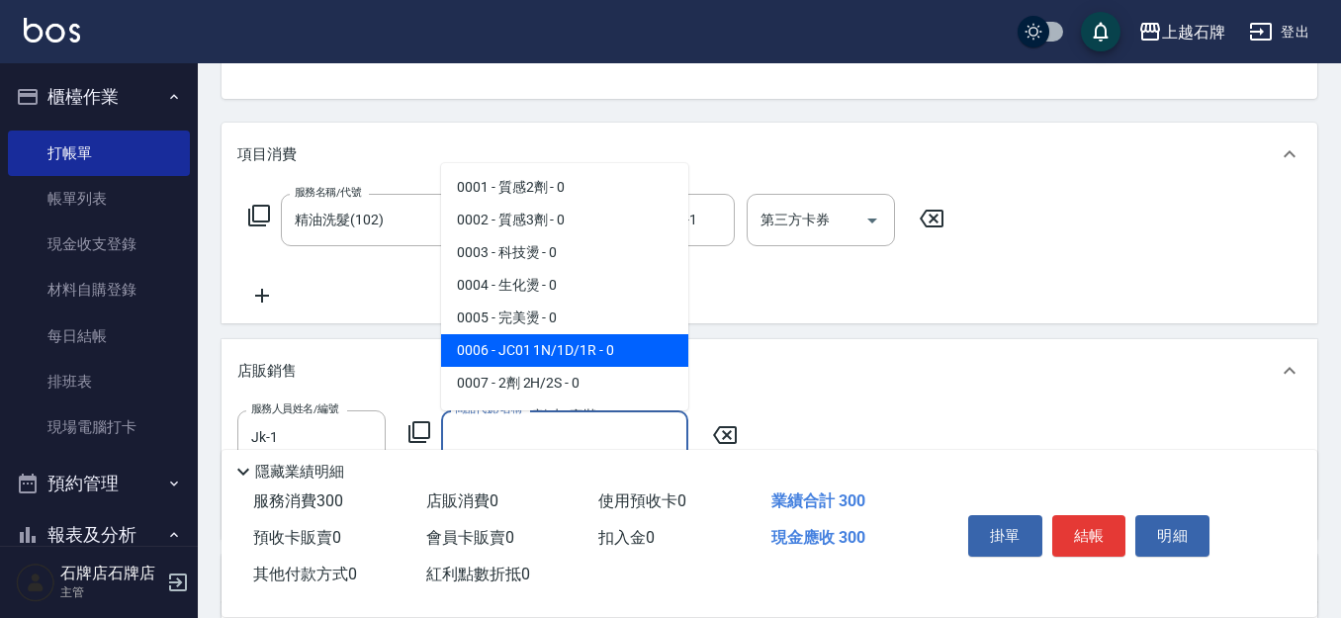
type input "＿"
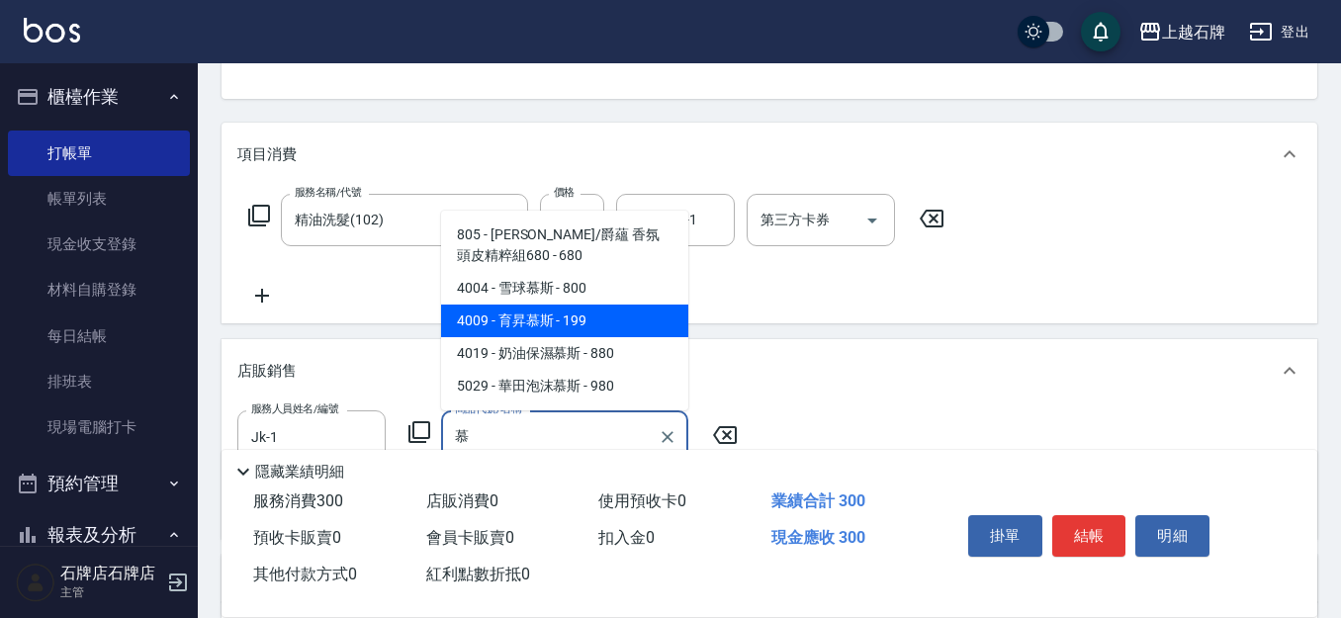
click at [636, 312] on span "4009 - 育昇慕斯 - 199" at bounding box center [564, 321] width 247 height 33
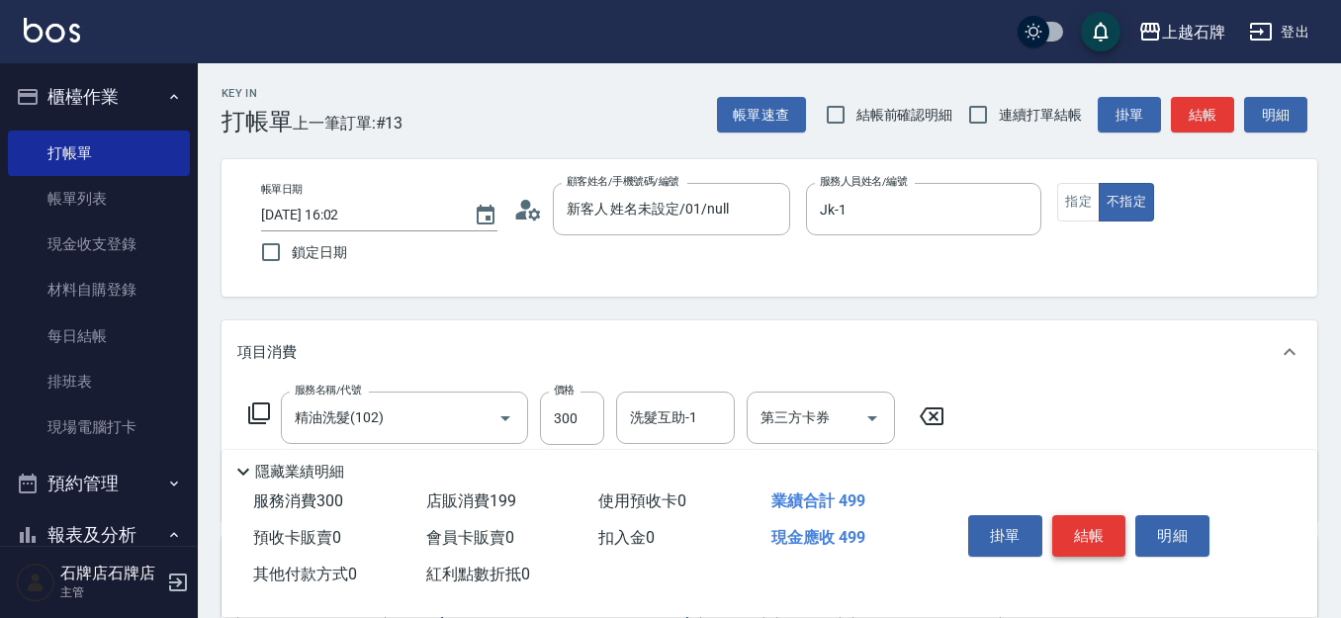
type input "育昇[PERSON_NAME]"
click at [1105, 519] on button "結帳" at bounding box center [1089, 536] width 74 height 42
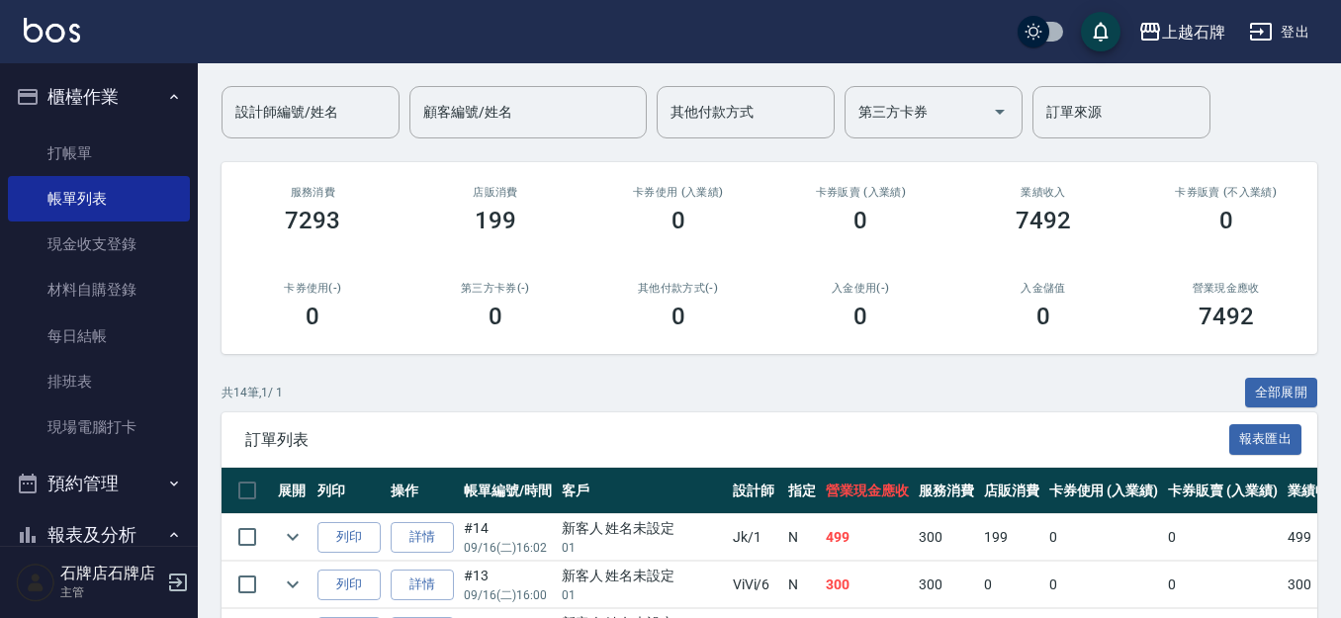
scroll to position [198, 0]
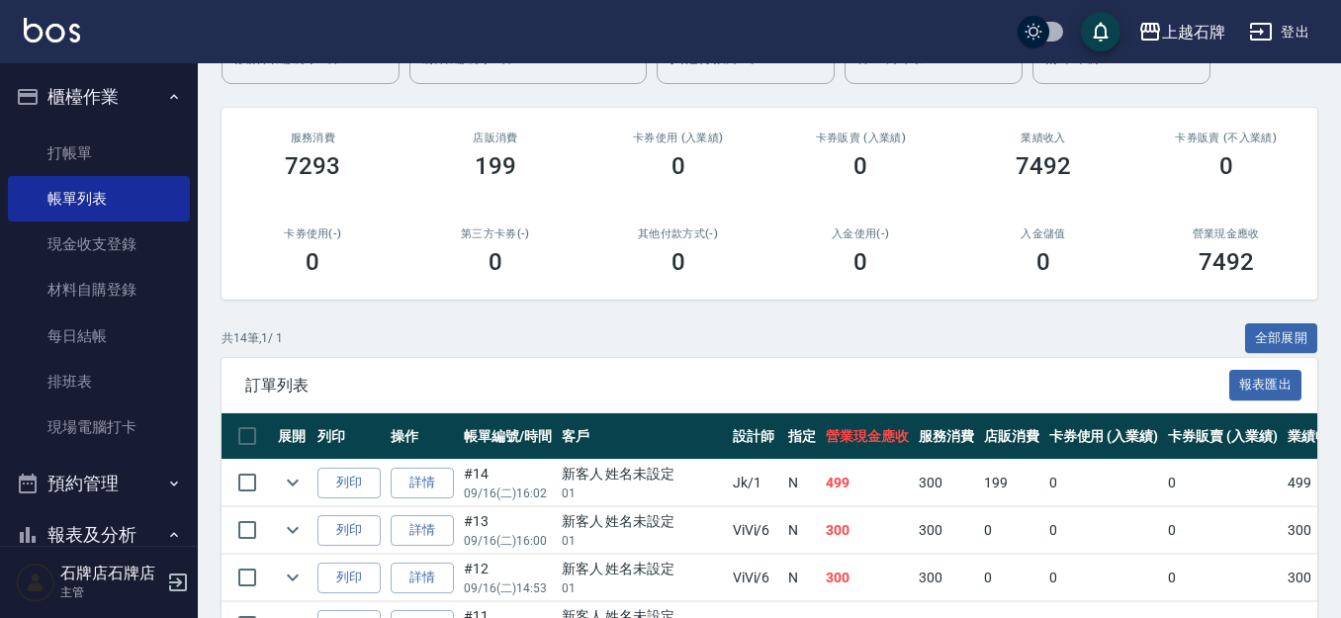
click at [371, 501] on td "列印" at bounding box center [349, 483] width 73 height 46
click at [361, 491] on button "列印" at bounding box center [348, 483] width 63 height 31
click at [27, 131] on link "打帳單" at bounding box center [99, 153] width 182 height 45
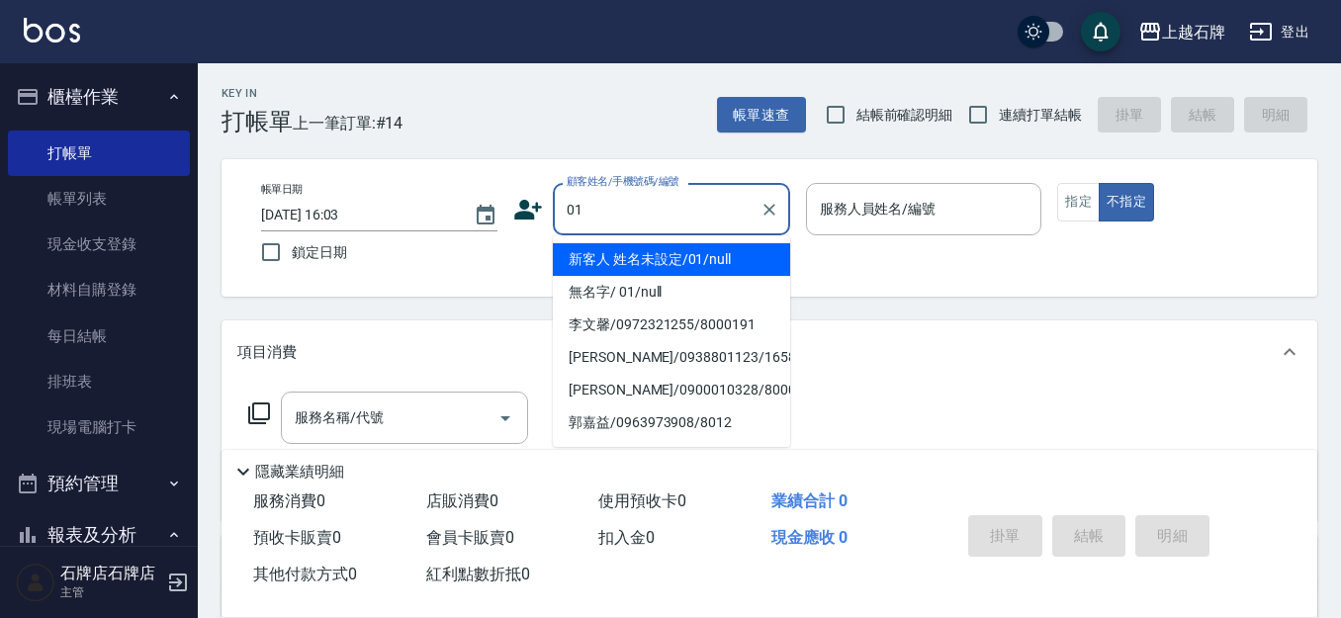
type input "新客人 姓名未設定/01/null"
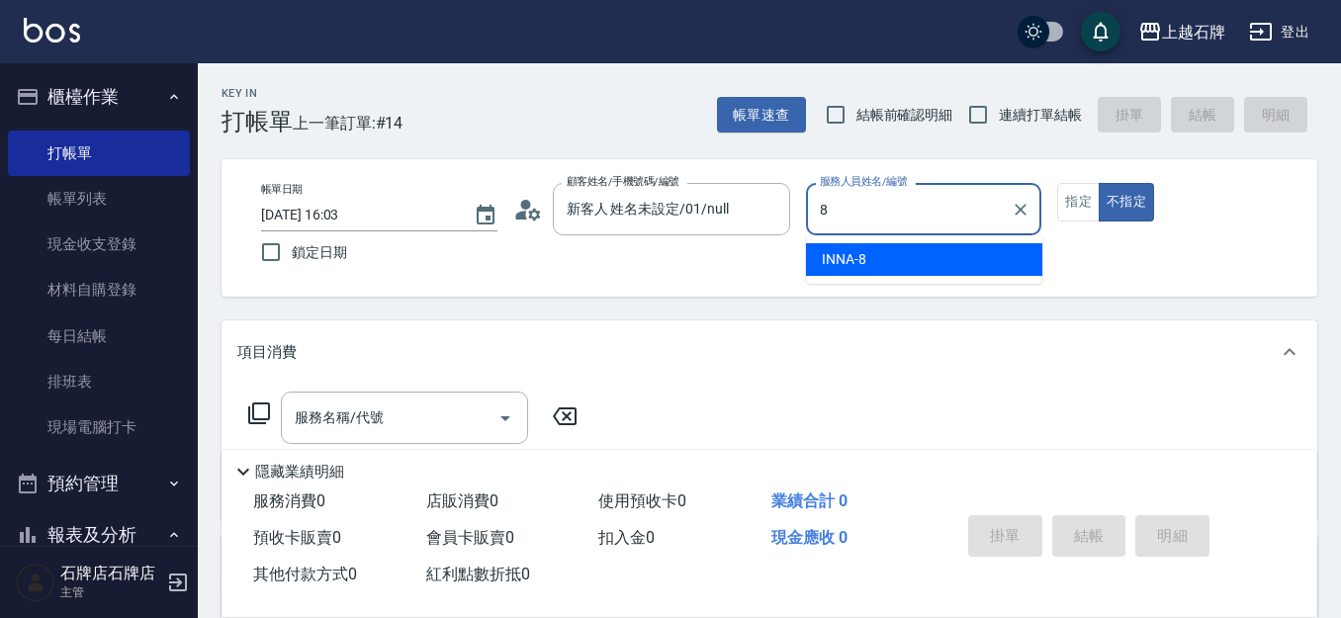
type input "INNA-8"
type button "false"
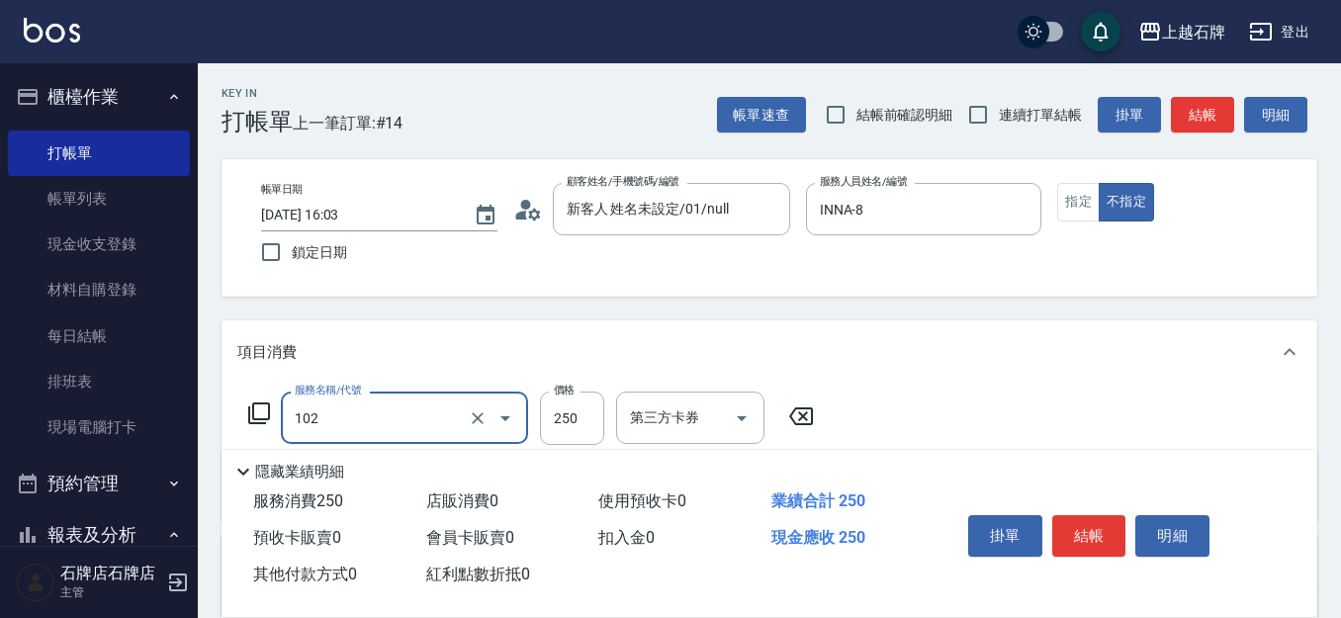
type input "精油洗髮(102)"
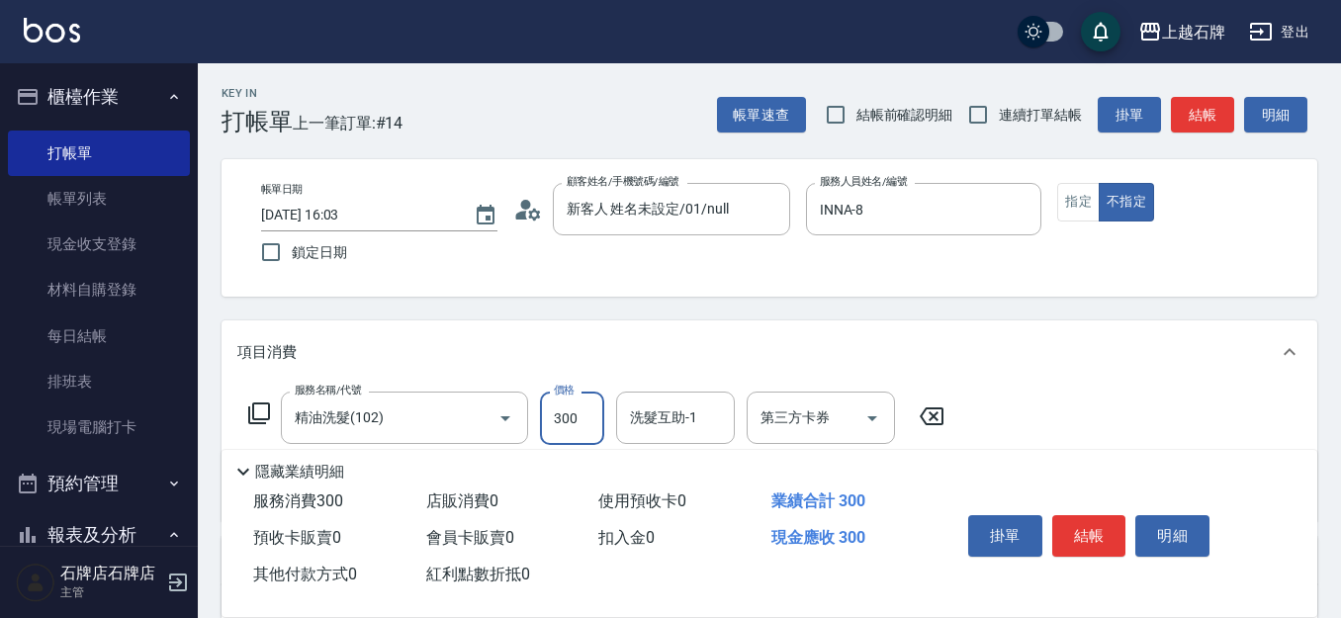
type input "300"
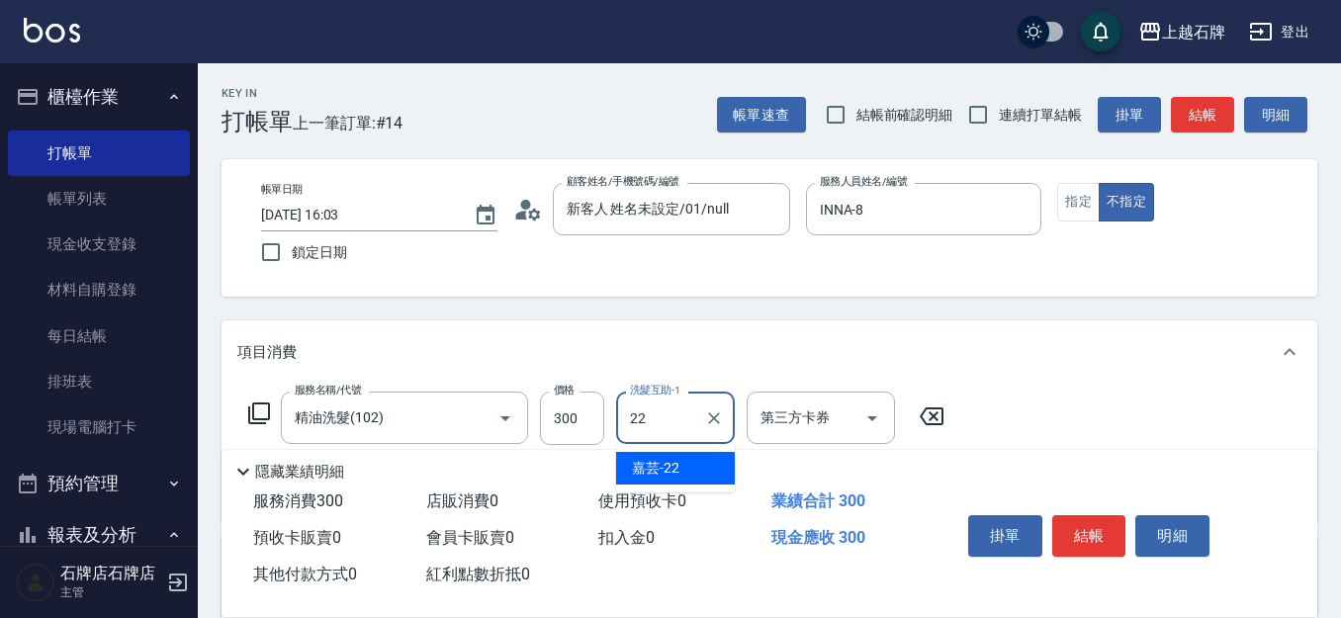
type input "嘉芸-22"
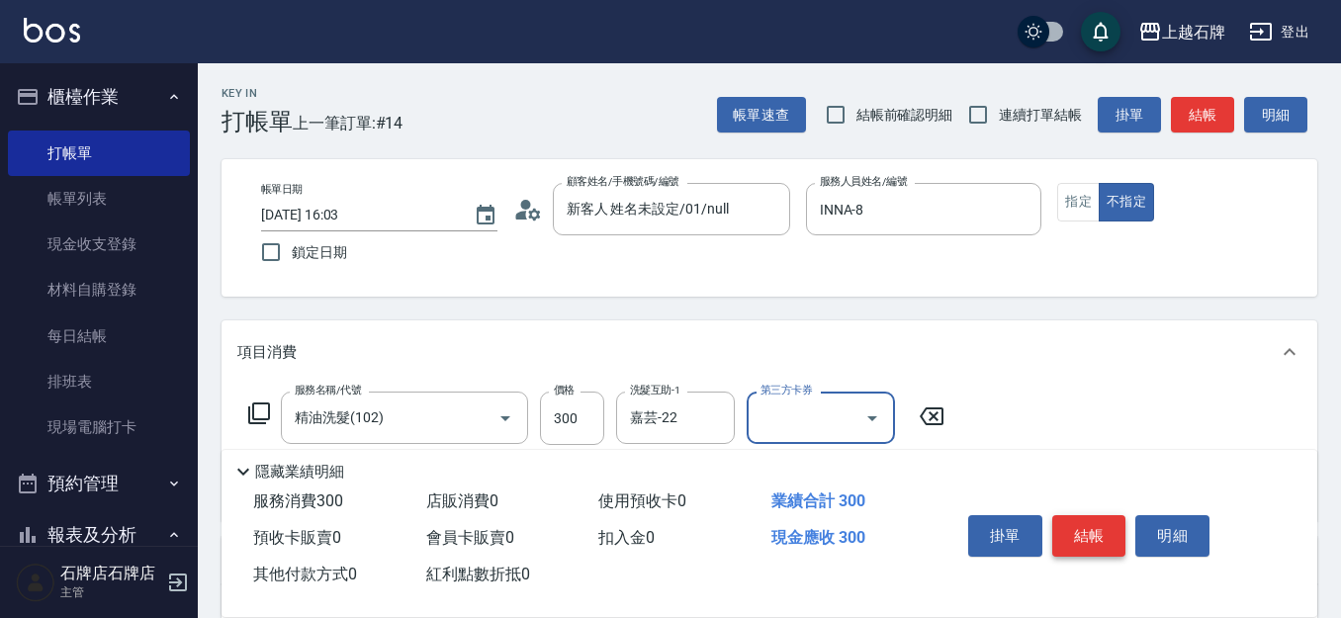
click at [1069, 517] on button "結帳" at bounding box center [1089, 536] width 74 height 42
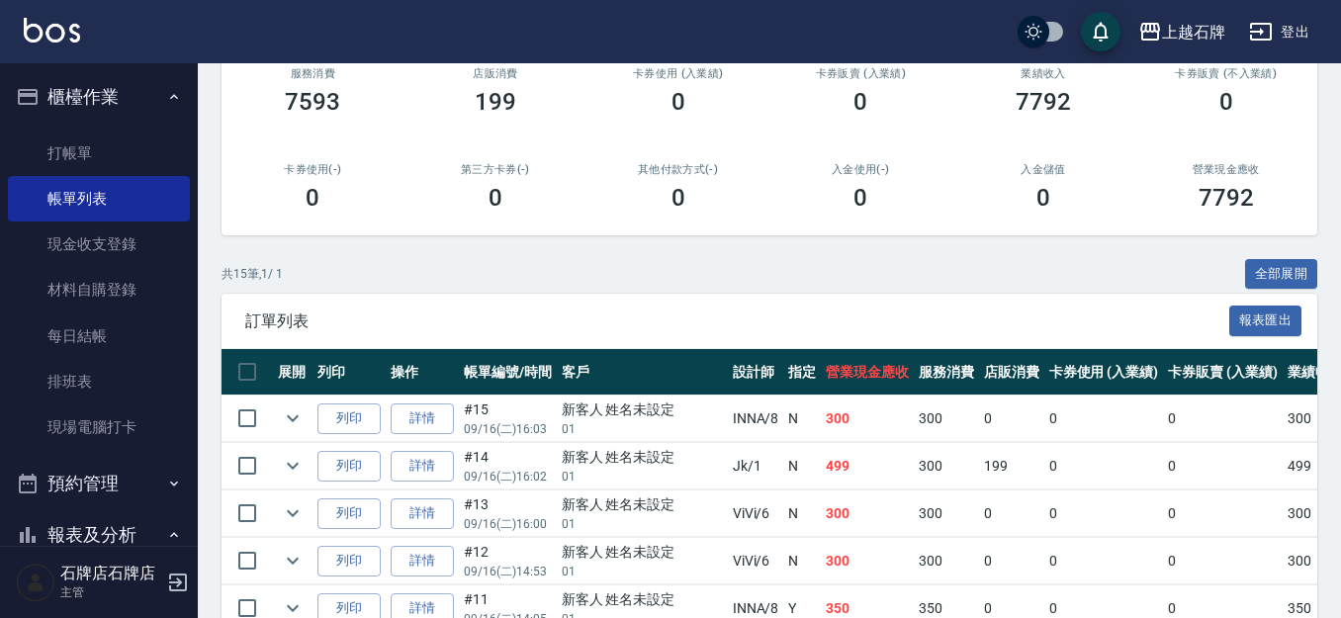
scroll to position [297, 0]
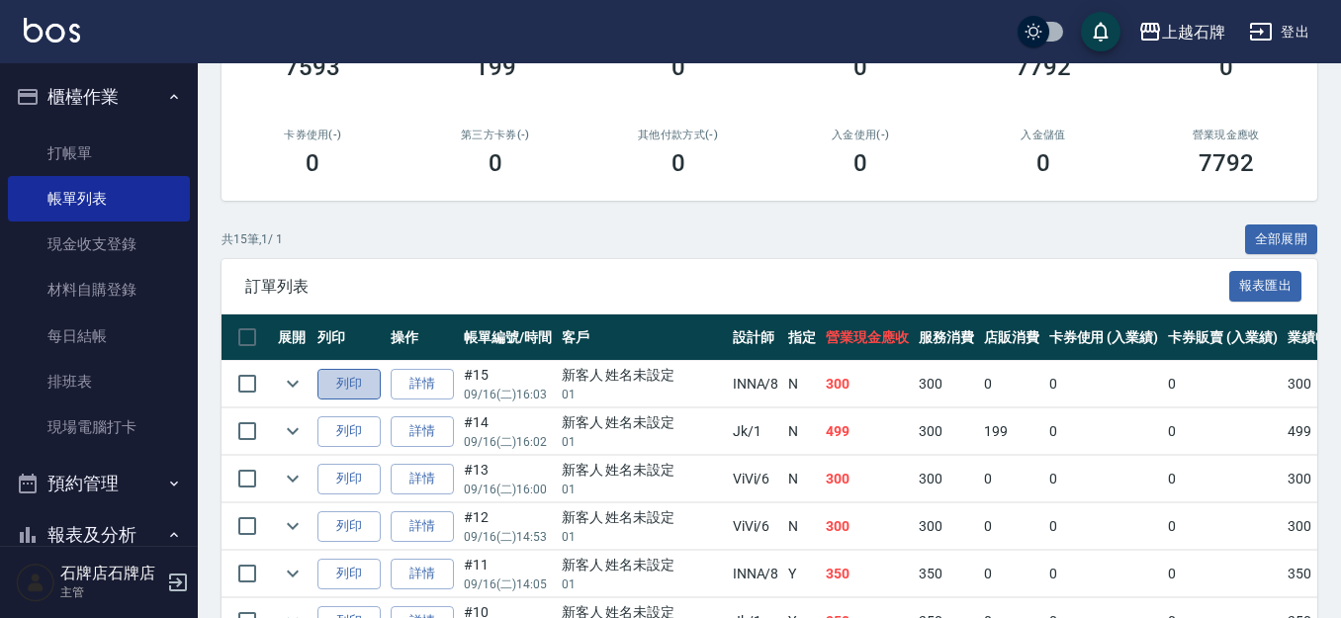
click at [335, 378] on button "列印" at bounding box center [348, 384] width 63 height 31
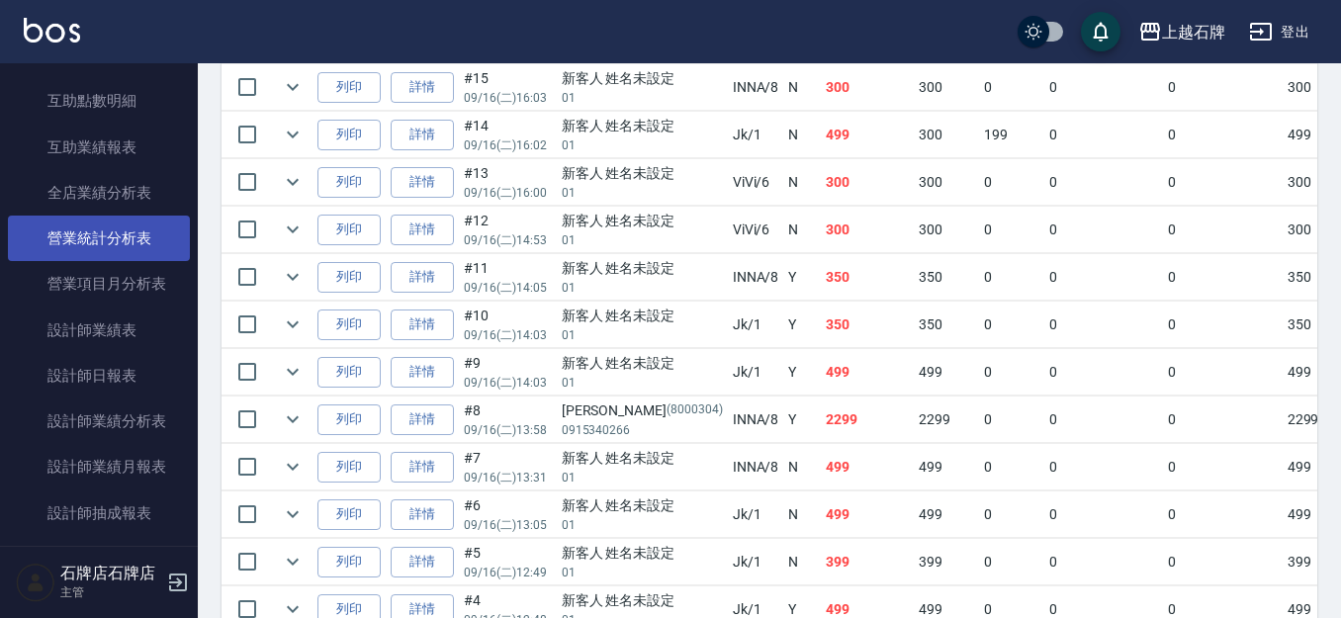
scroll to position [890, 0]
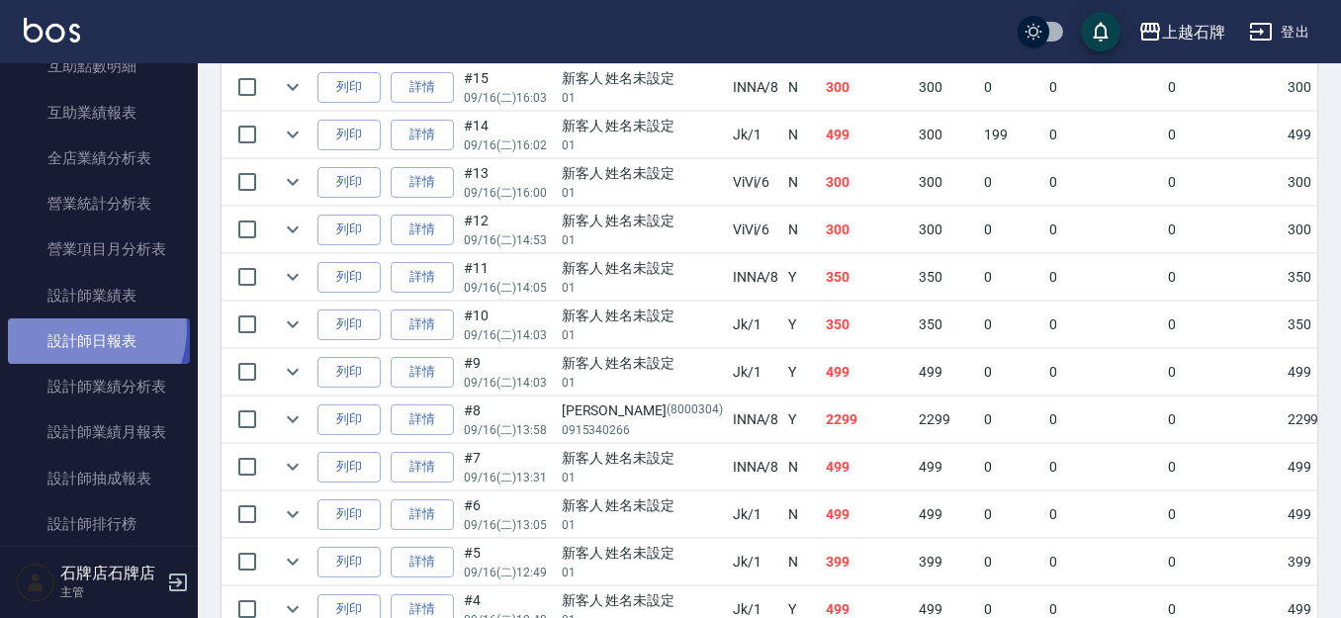
click at [83, 329] on link "設計師日報表" at bounding box center [99, 340] width 182 height 45
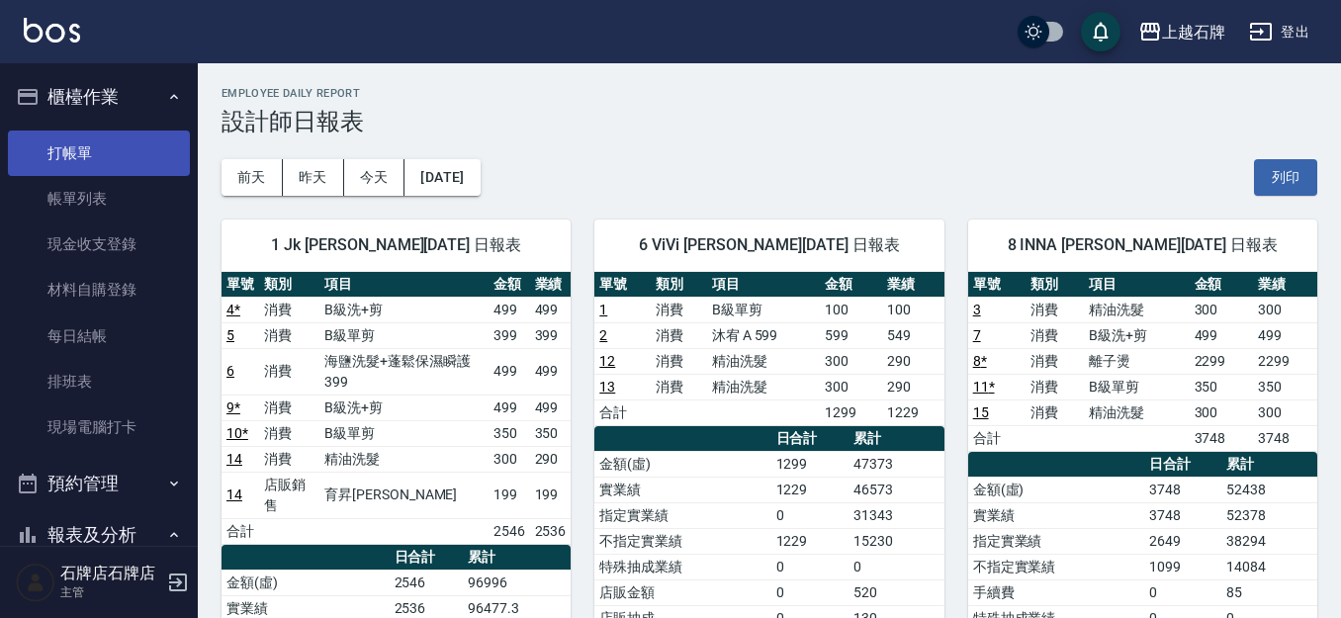
click at [151, 168] on link "打帳單" at bounding box center [99, 153] width 182 height 45
